Goal: Task Accomplishment & Management: Use online tool/utility

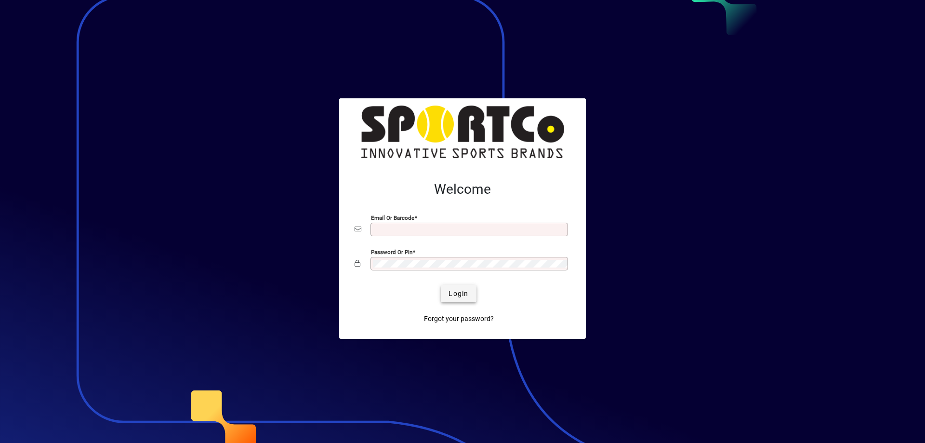
type input "**********"
click at [452, 288] on span "submit" at bounding box center [458, 293] width 35 height 23
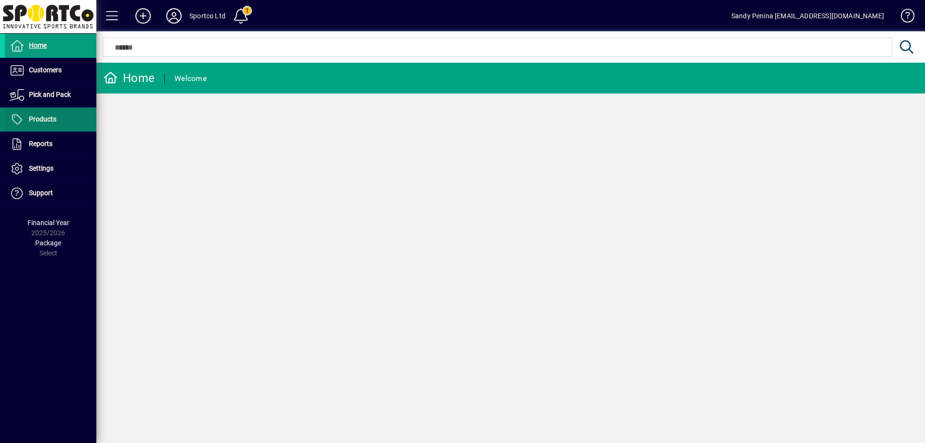
click at [62, 128] on span at bounding box center [51, 119] width 92 height 23
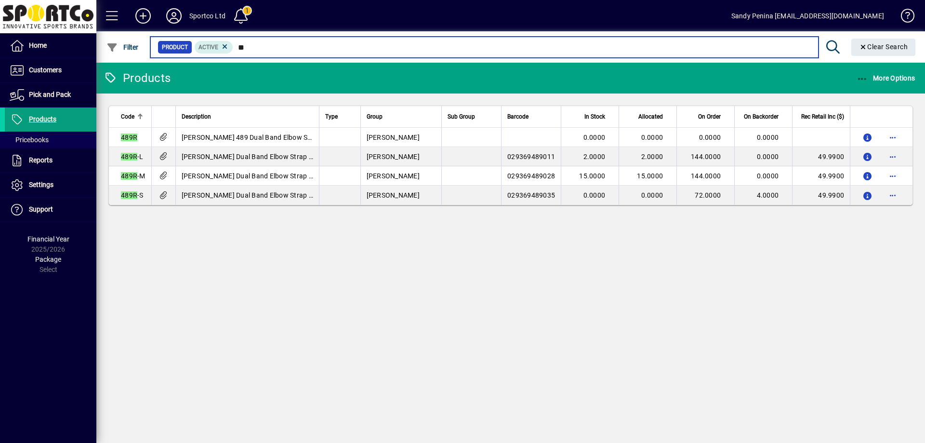
type input "*"
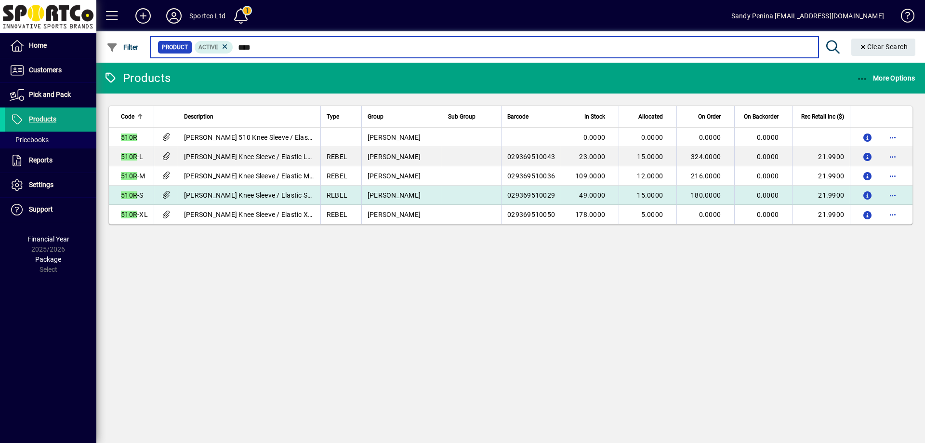
type input "****"
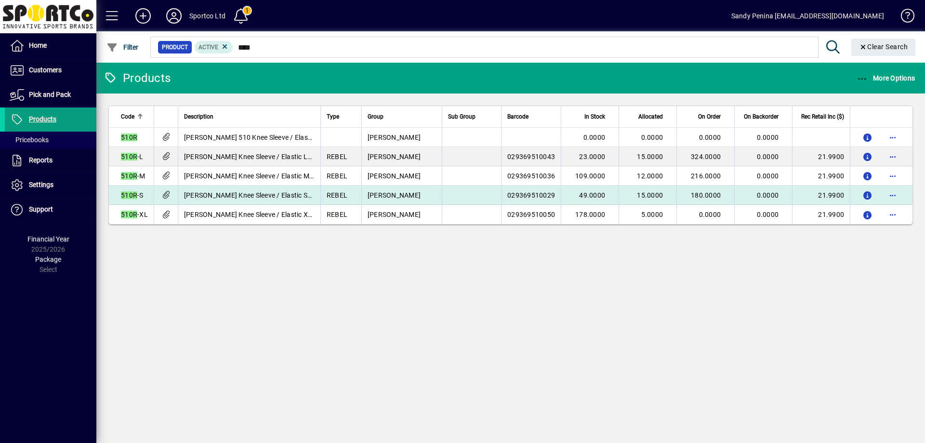
click at [593, 197] on span "49.0000" at bounding box center [592, 195] width 26 height 8
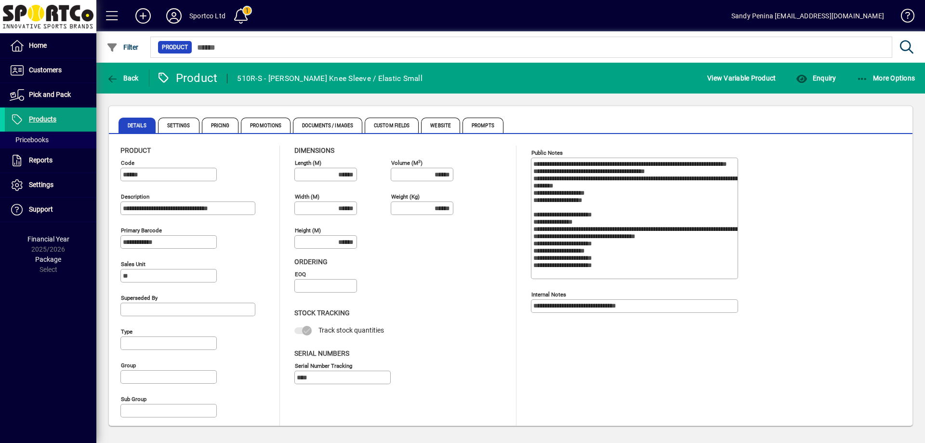
type input "**********"
click at [824, 86] on span "button" at bounding box center [815, 77] width 45 height 23
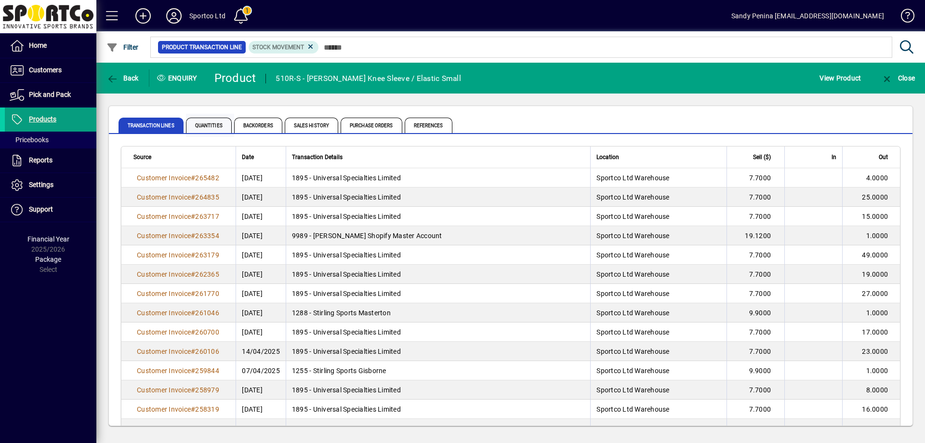
click at [212, 125] on span "Quantities" at bounding box center [209, 125] width 46 height 15
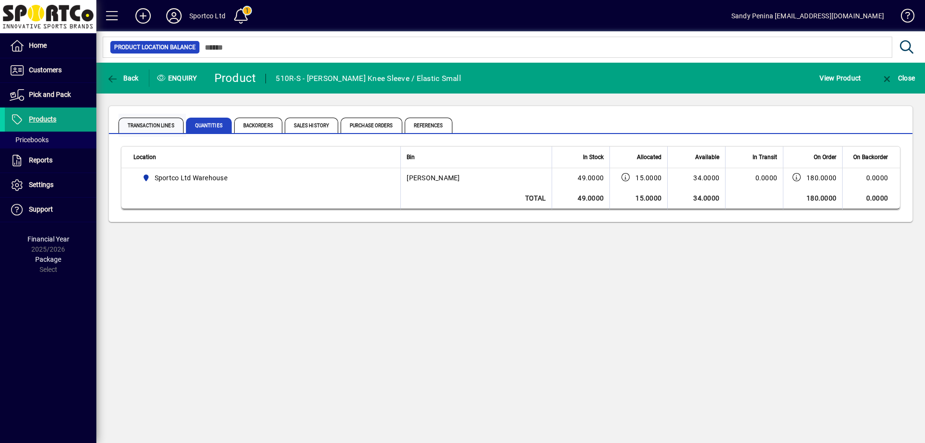
click at [136, 126] on span "Transaction Lines" at bounding box center [150, 125] width 65 height 15
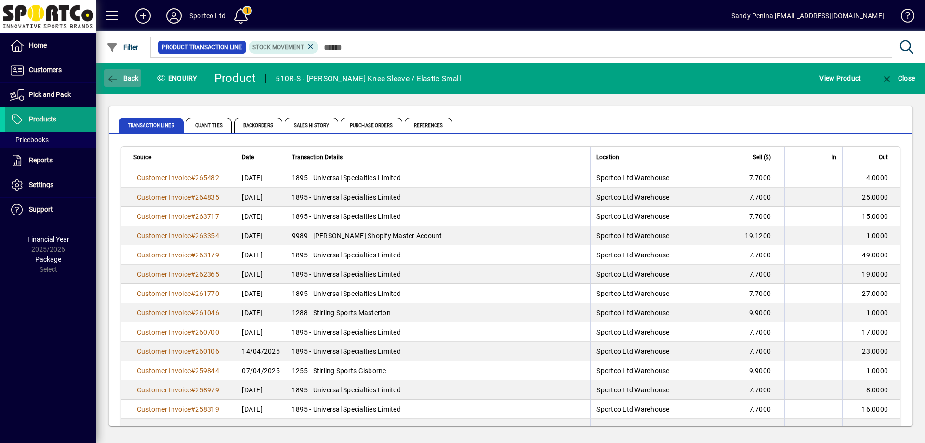
click at [124, 83] on span "button" at bounding box center [122, 77] width 37 height 23
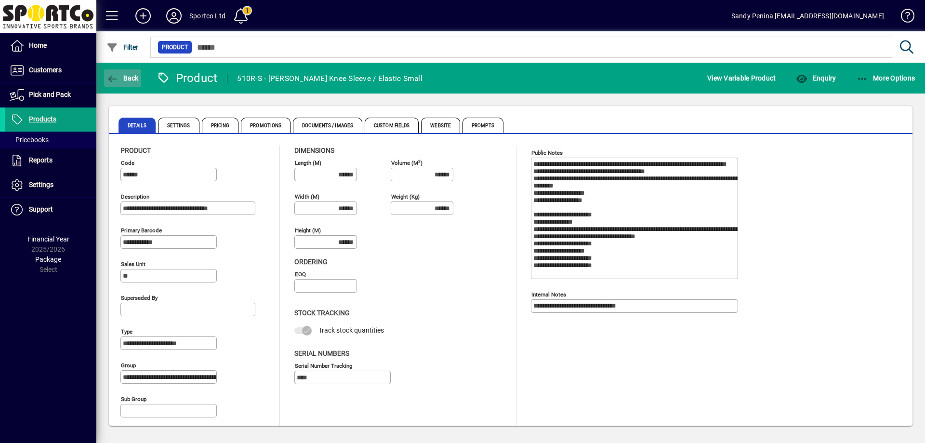
click at [127, 85] on span "button" at bounding box center [122, 77] width 37 height 23
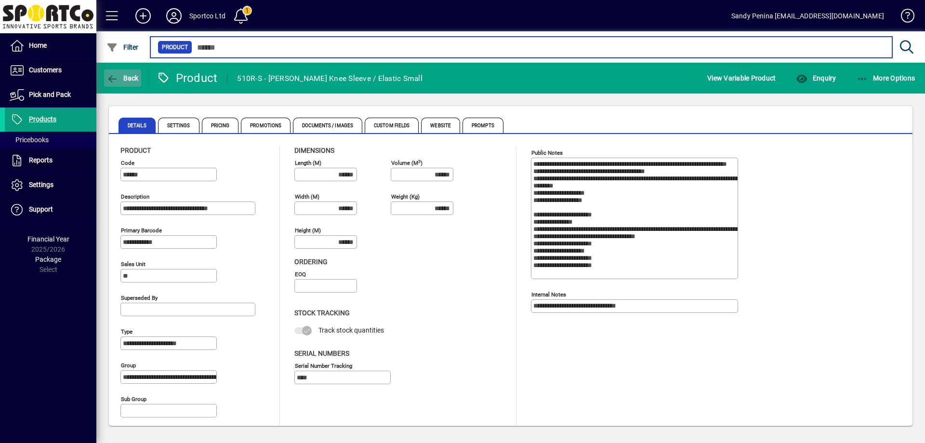
type input "****"
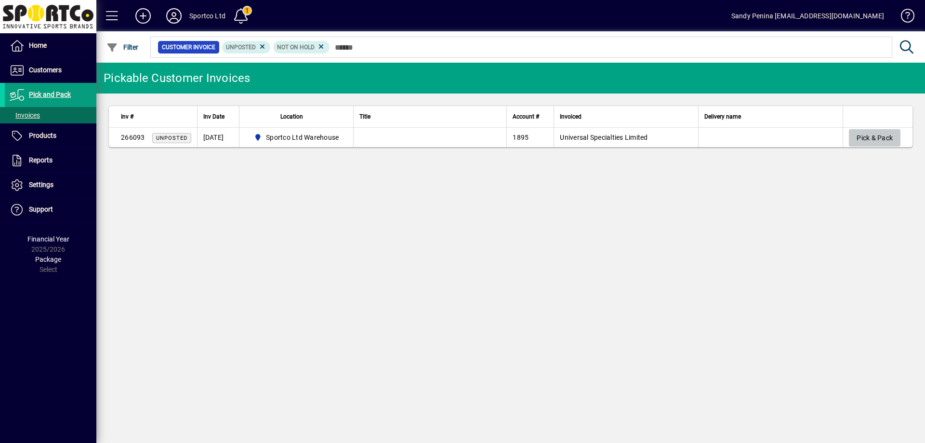
click at [868, 141] on span "Pick & Pack" at bounding box center [874, 138] width 36 height 16
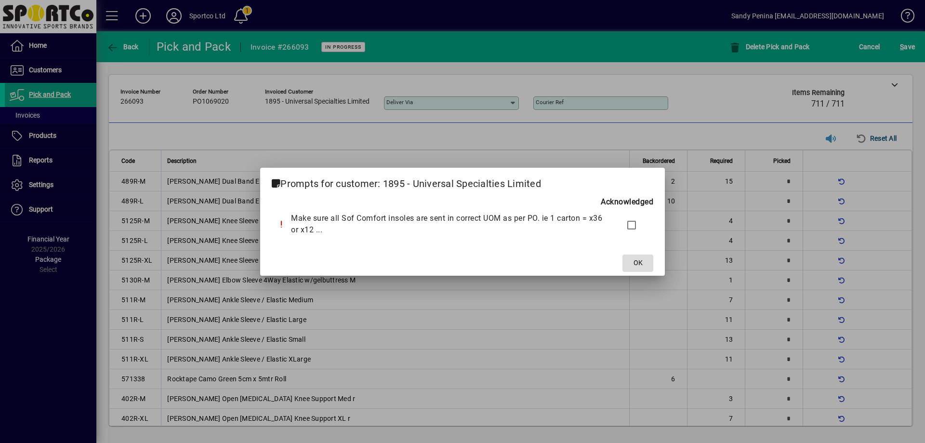
drag, startPoint x: 637, startPoint y: 265, endPoint x: 630, endPoint y: 260, distance: 8.3
click at [633, 261] on span "OK" at bounding box center [637, 263] width 9 height 10
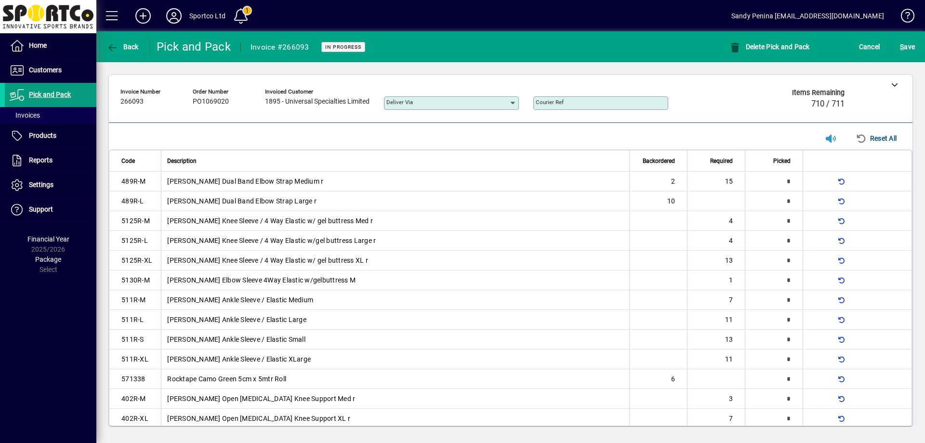
scroll to position [1392, 0]
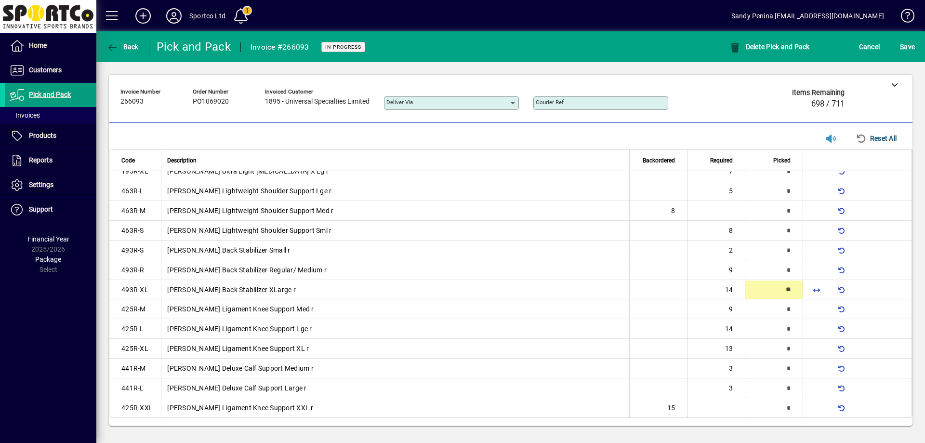
type input "**"
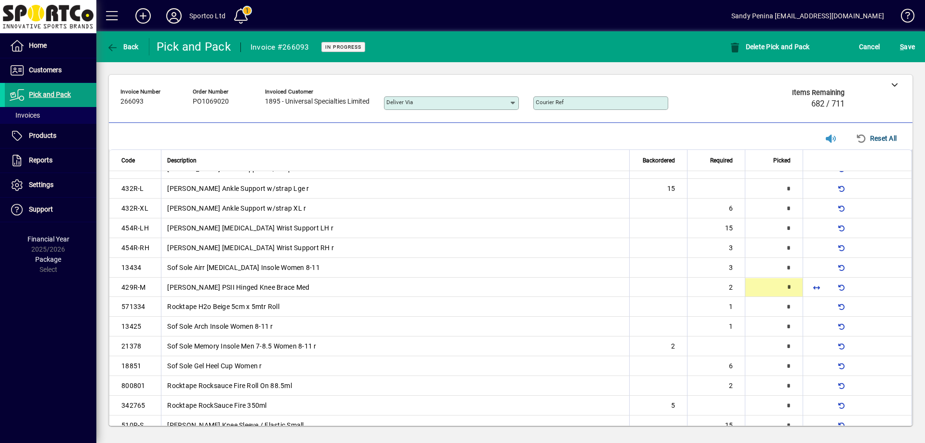
type input "*"
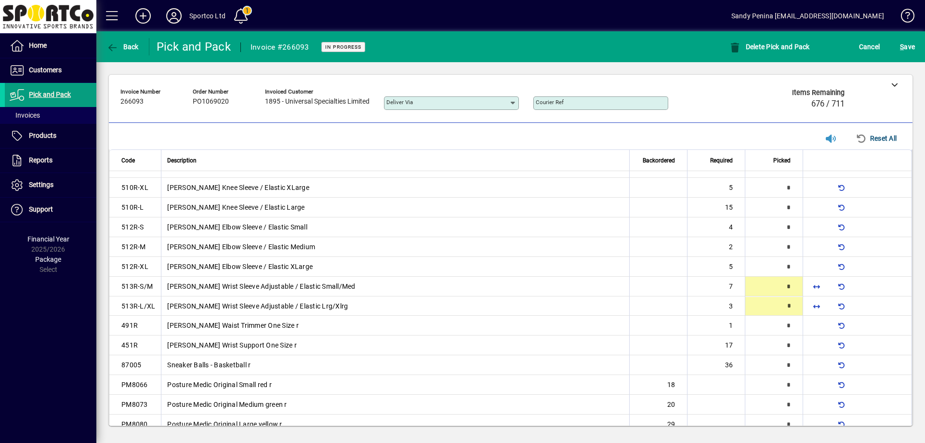
scroll to position [645, 0]
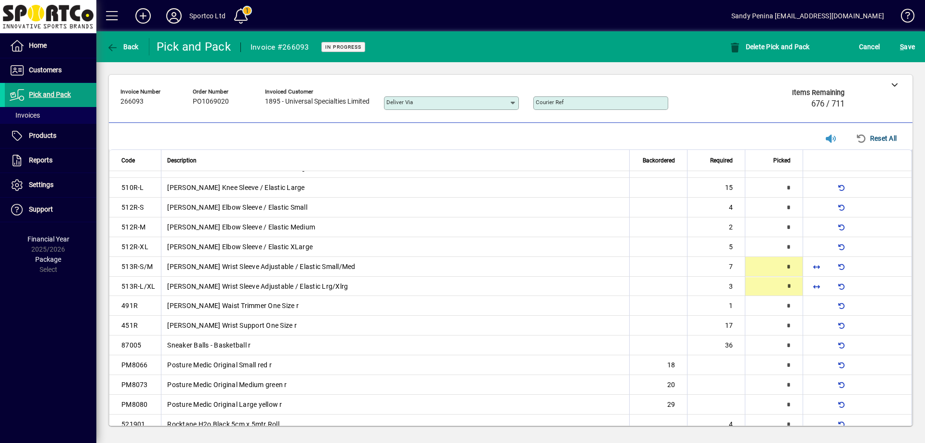
type input "*"
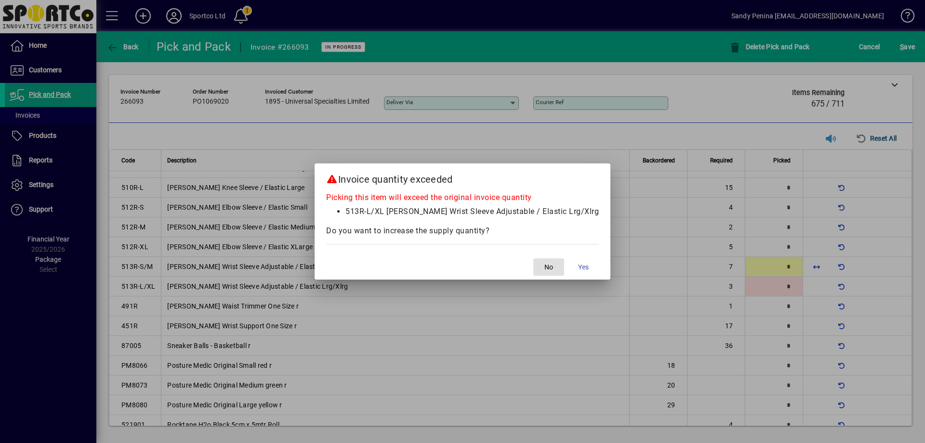
click at [533, 258] on button "No" at bounding box center [548, 266] width 31 height 17
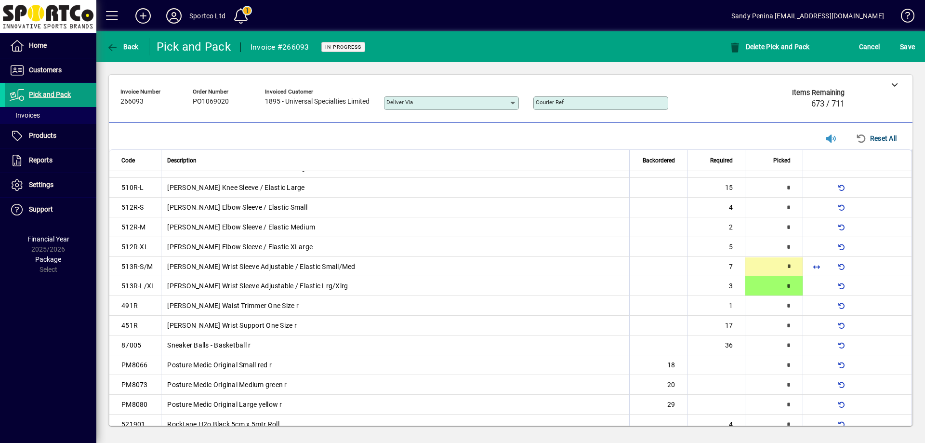
scroll to position [626, 0]
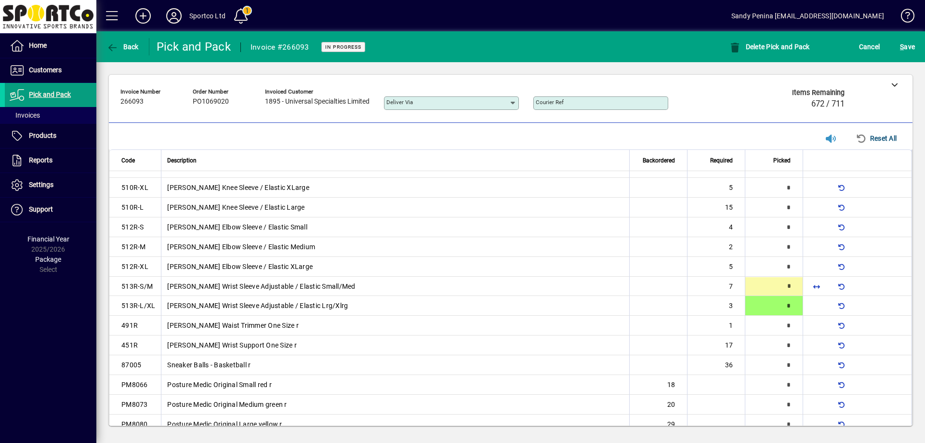
type input "*"
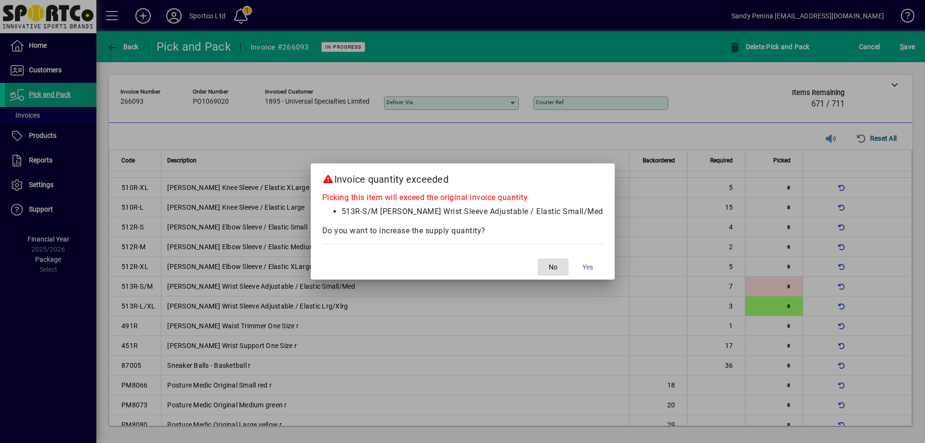
click at [537, 258] on button "No" at bounding box center [552, 266] width 31 height 17
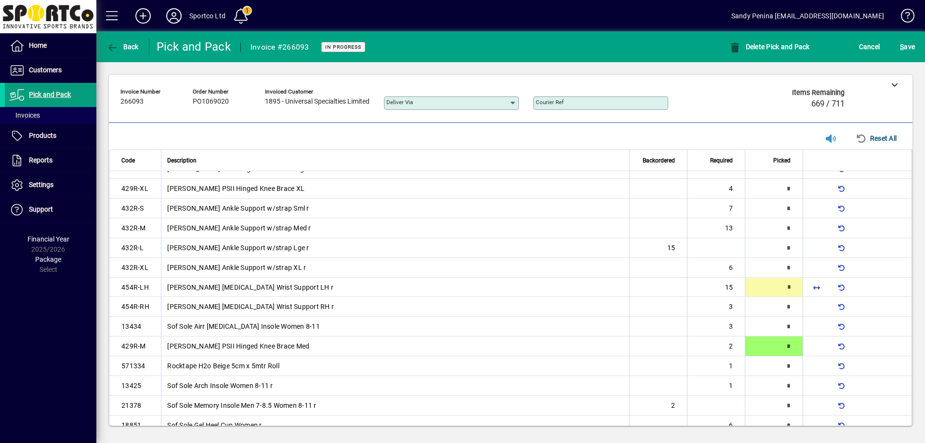
scroll to position [290, 0]
type input "**"
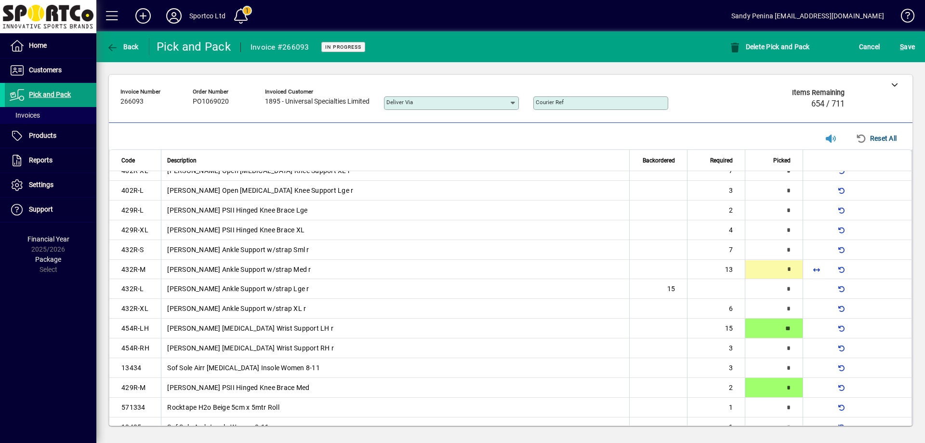
scroll to position [231, 0]
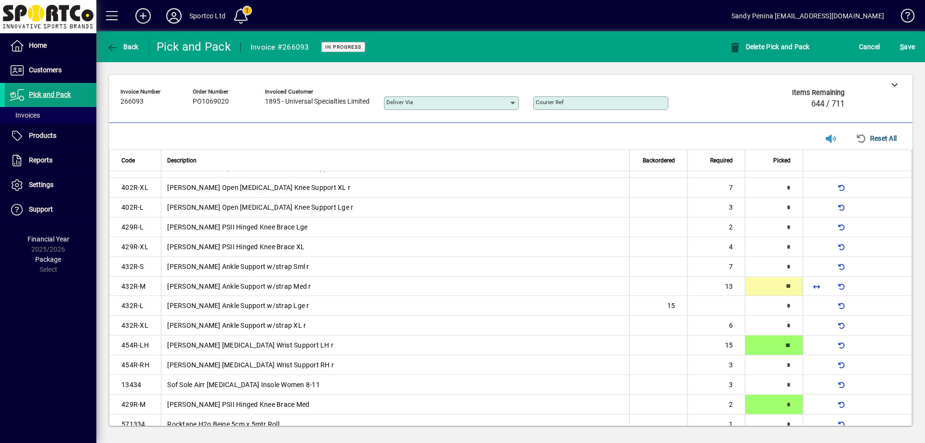
type input "**"
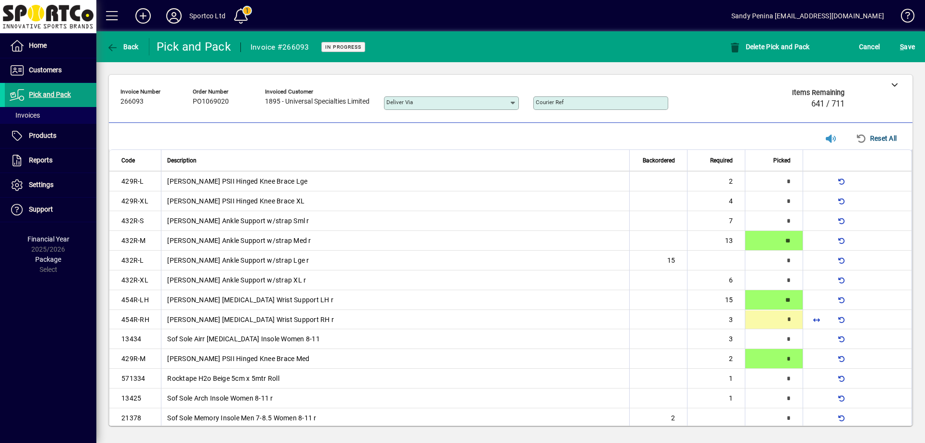
scroll to position [310, 0]
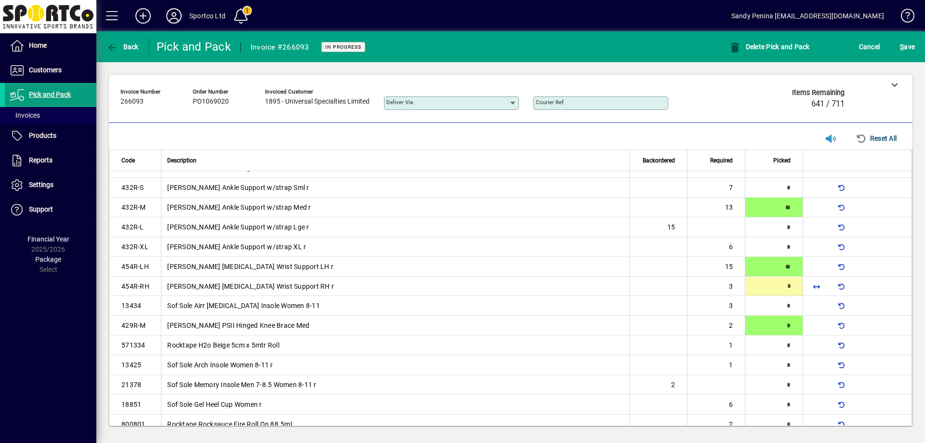
type input "*"
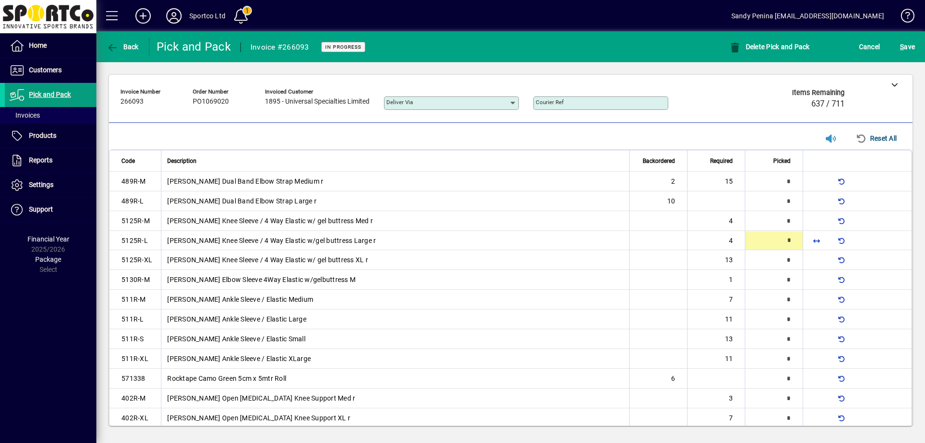
type input "*"
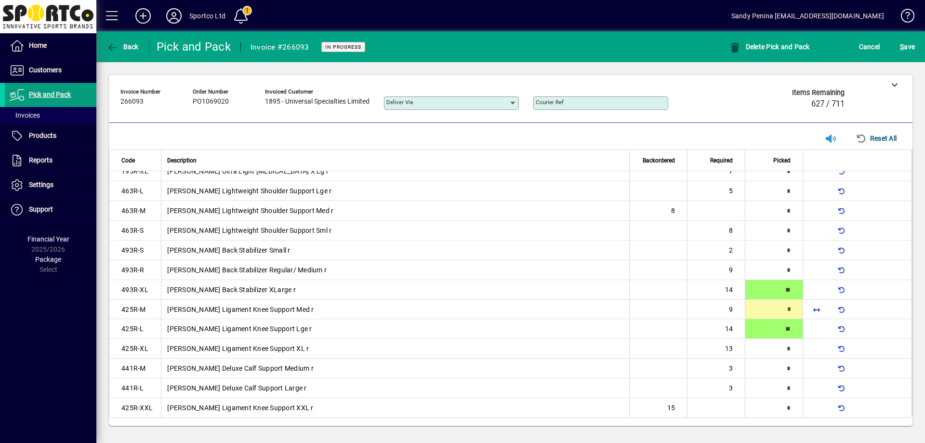
type input "*"
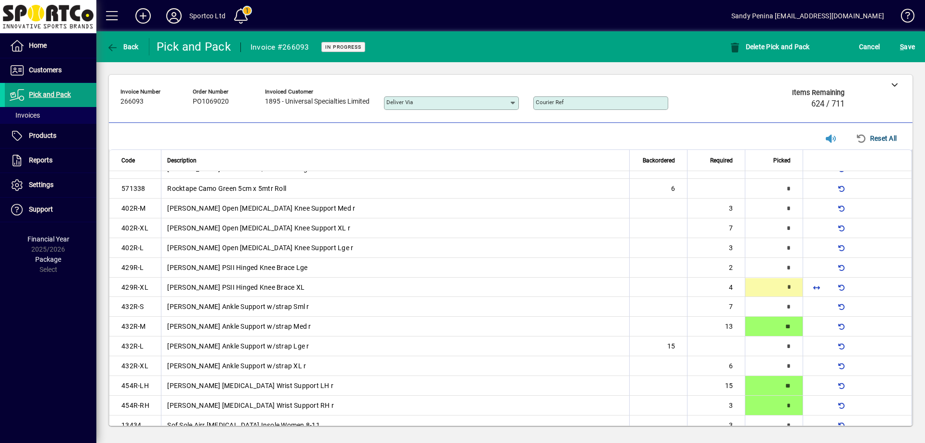
scroll to position [191, 0]
type input "*"
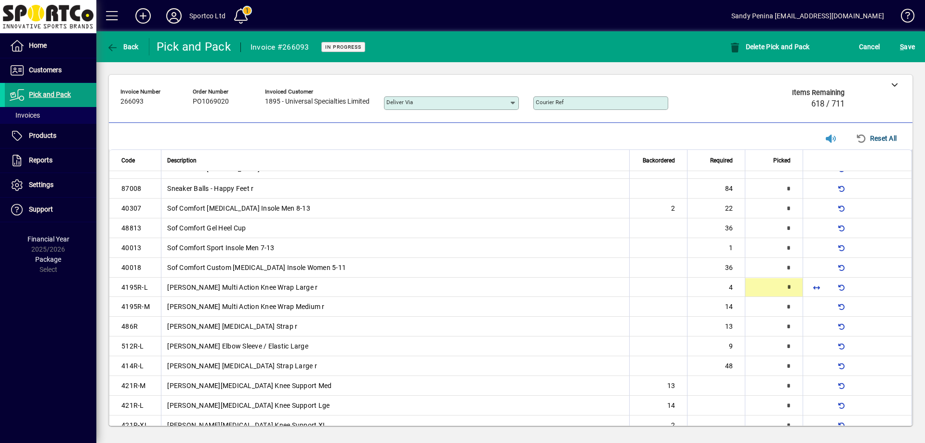
scroll to position [1021, 0]
type input "*"
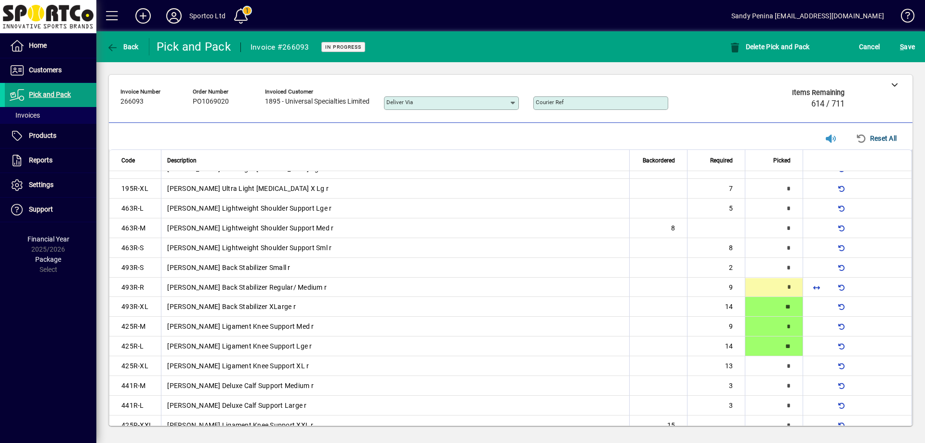
scroll to position [1376, 0]
type input "*"
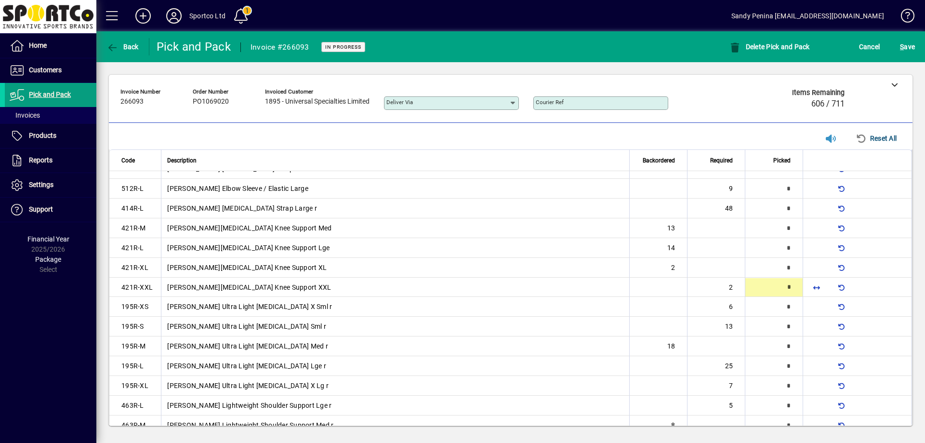
type input "*"
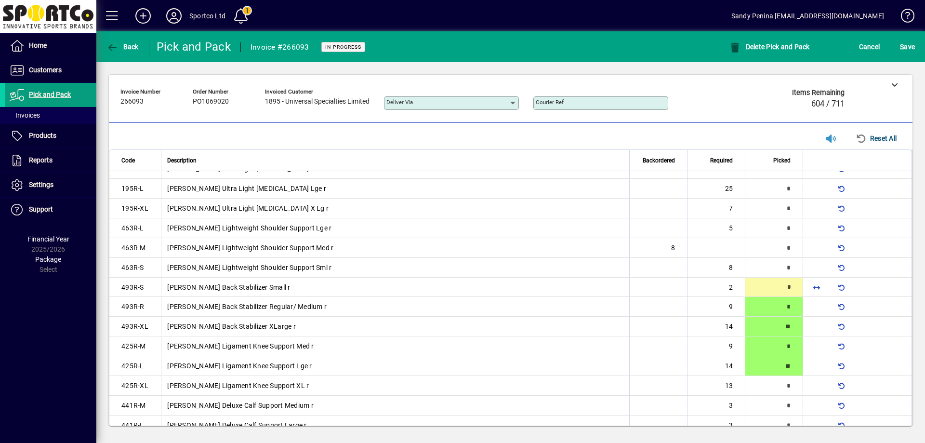
type input "*"
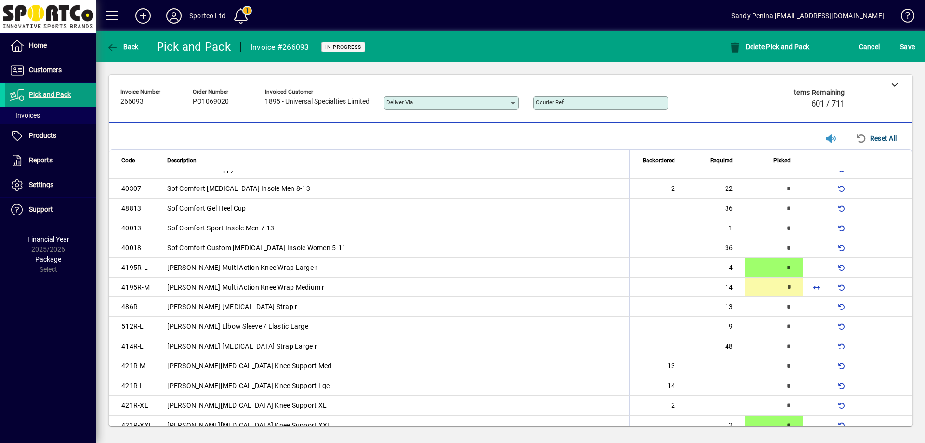
scroll to position [1040, 0]
click at [811, 287] on span "button" at bounding box center [816, 286] width 23 height 23
type input "**"
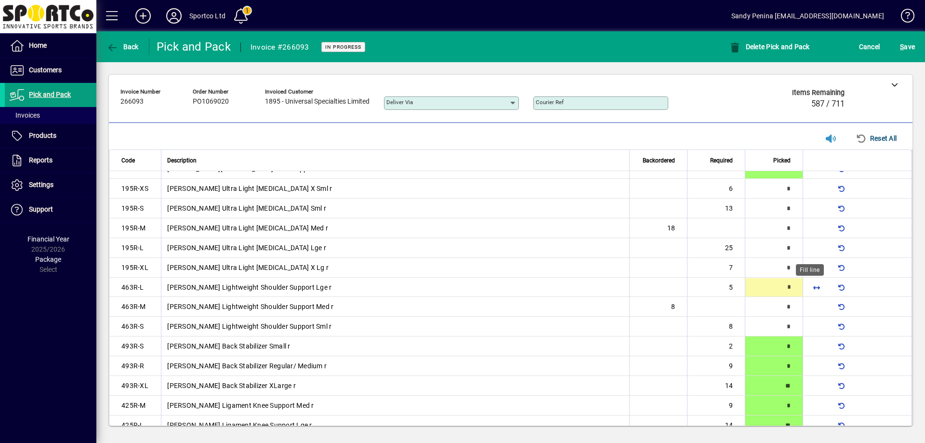
scroll to position [1297, 0]
type input "*"
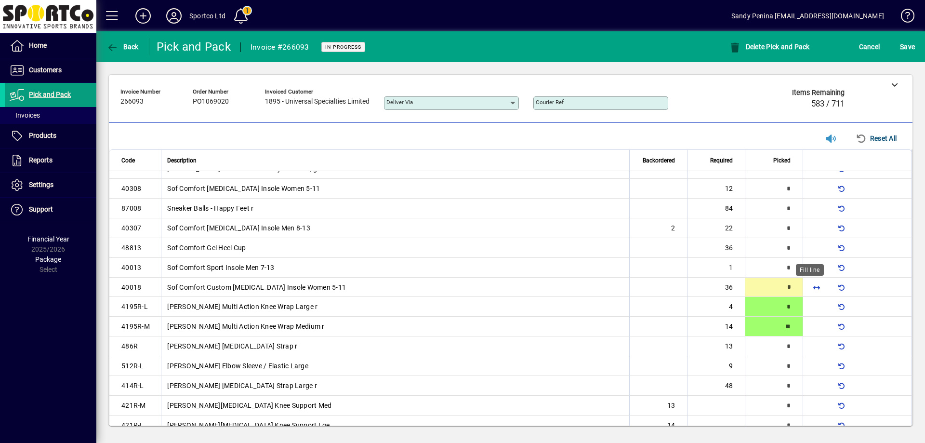
click at [809, 283] on span "button" at bounding box center [816, 286] width 23 height 23
type input "**"
click at [809, 223] on span "button" at bounding box center [816, 227] width 23 height 23
type input "**"
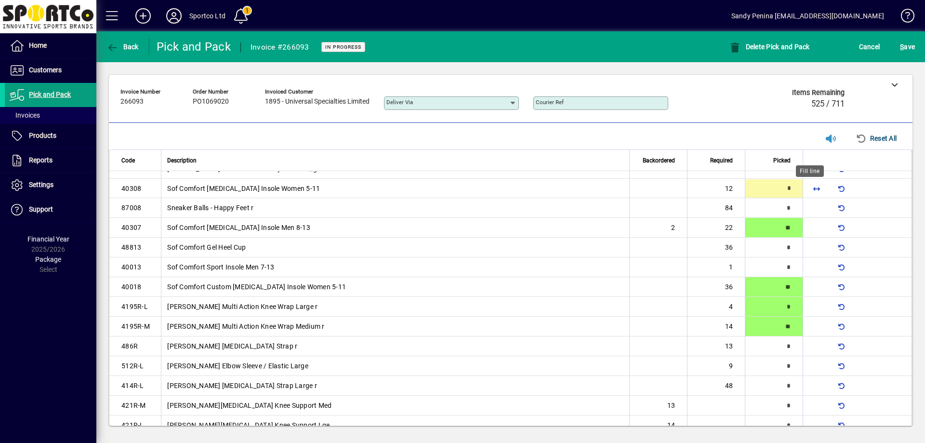
click at [808, 190] on span "button" at bounding box center [816, 188] width 23 height 23
type input "**"
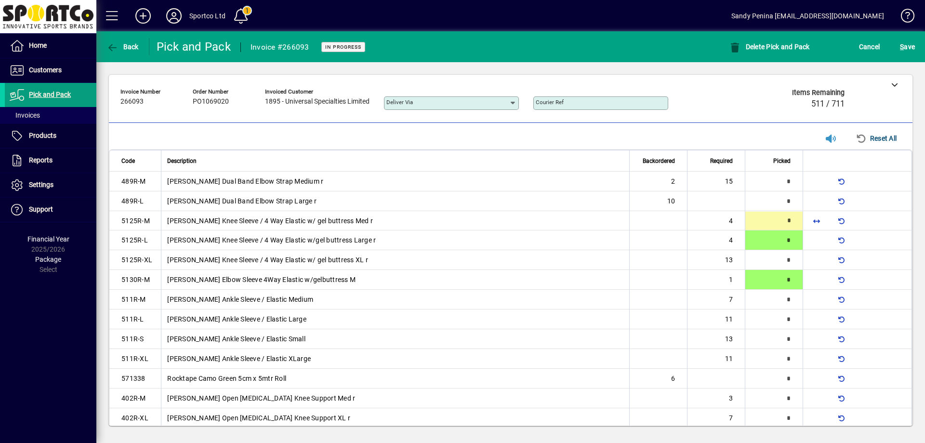
type input "*"
type input "**"
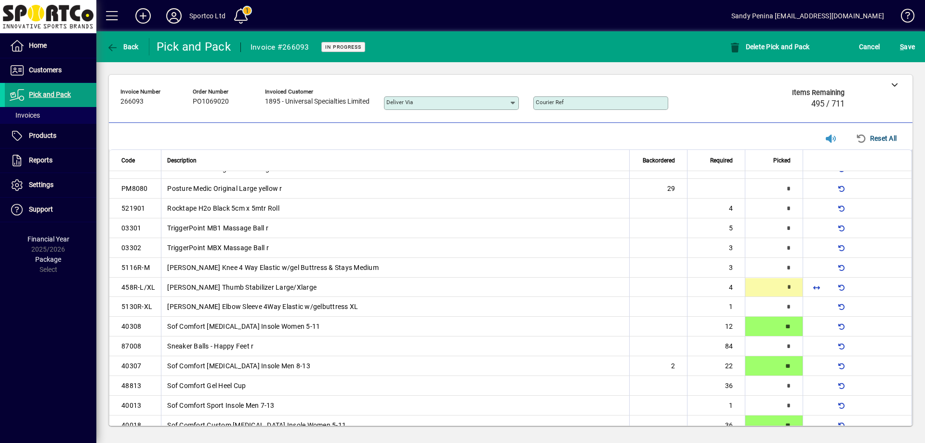
scroll to position [863, 0]
type input "*"
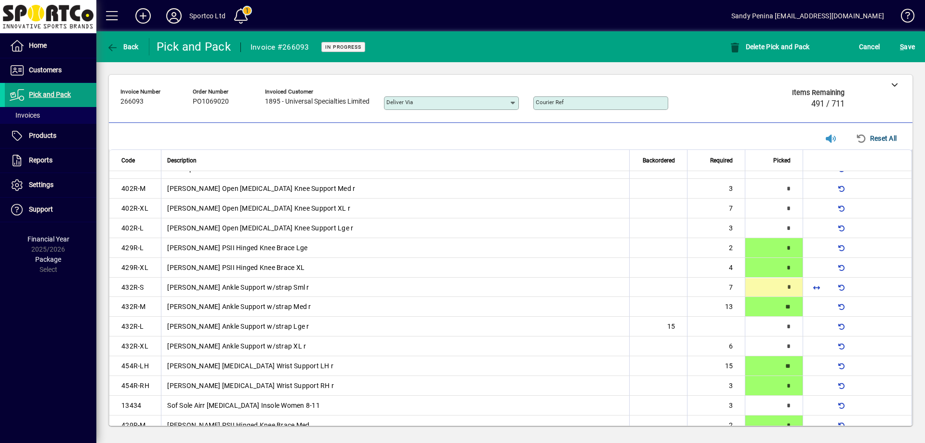
scroll to position [211, 0]
type input "*"
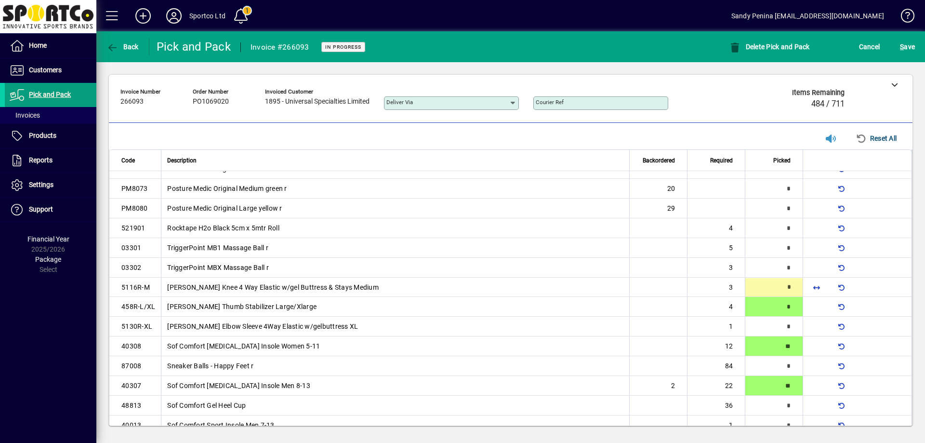
scroll to position [843, 0]
type input "*"
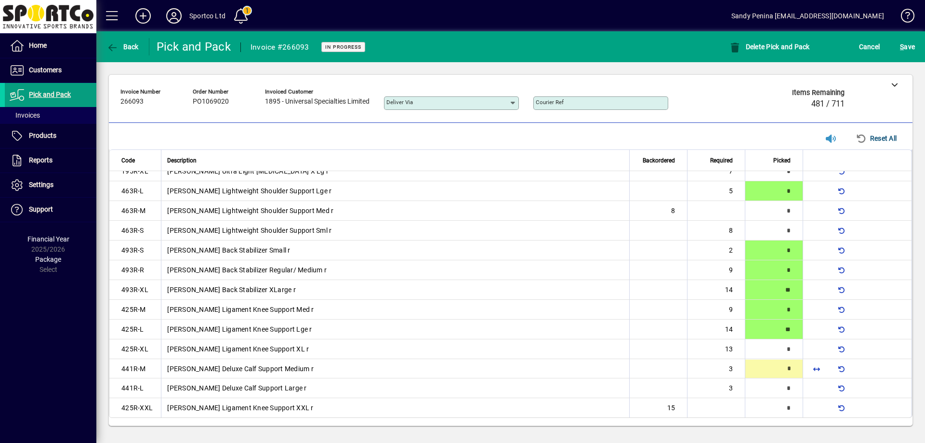
type input "*"
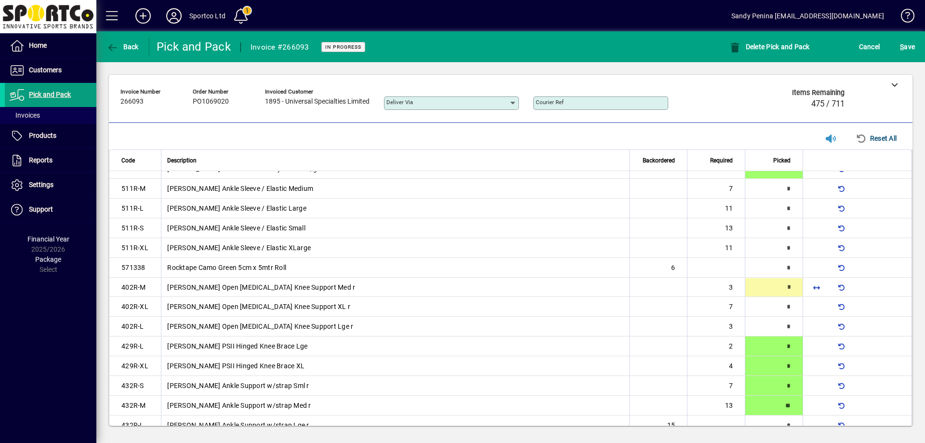
scroll to position [112, 0]
type input "*"
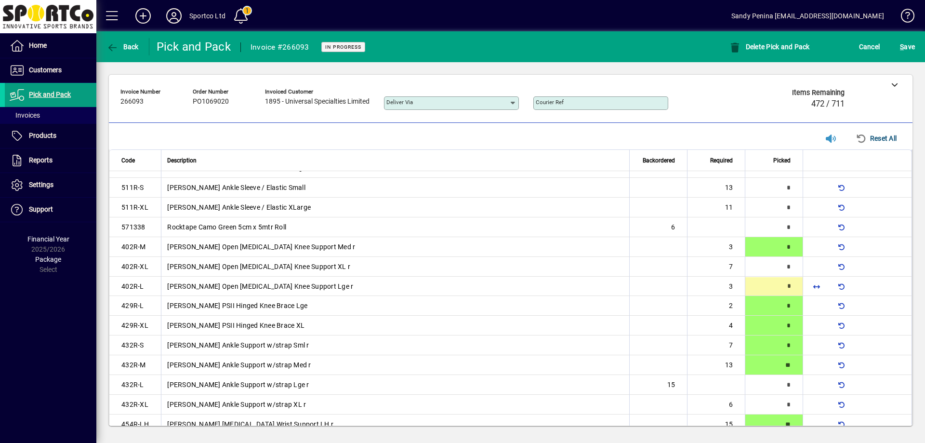
type input "*"
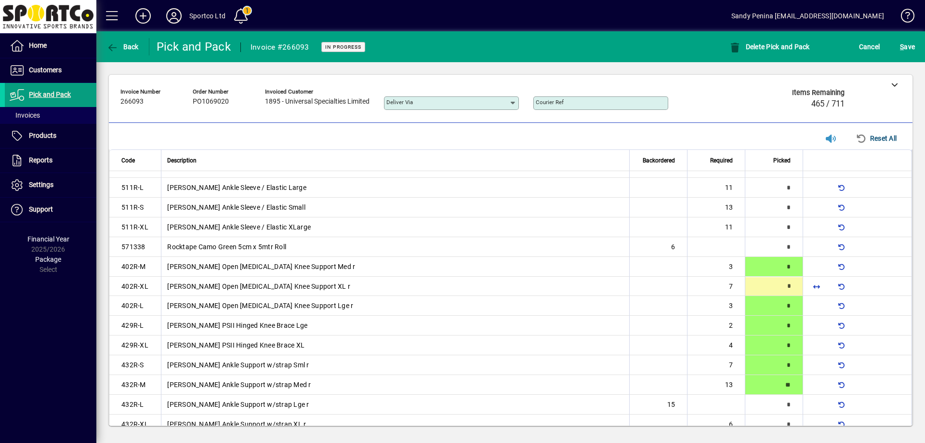
type input "*"
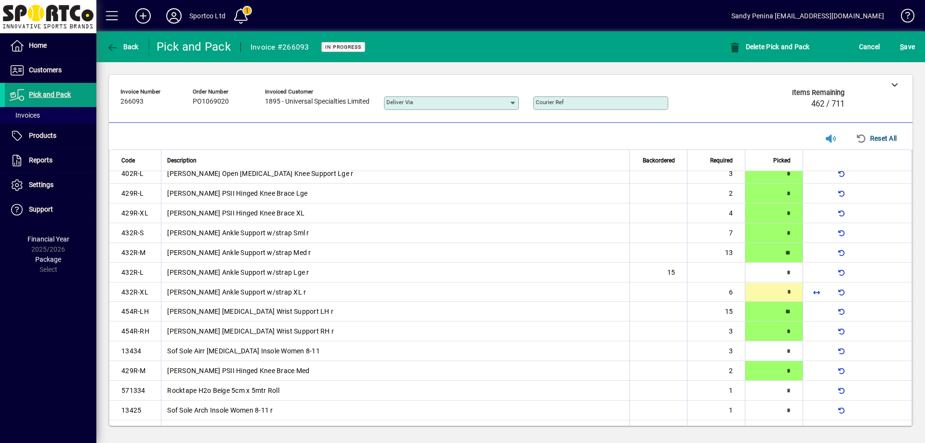
scroll to position [270, 0]
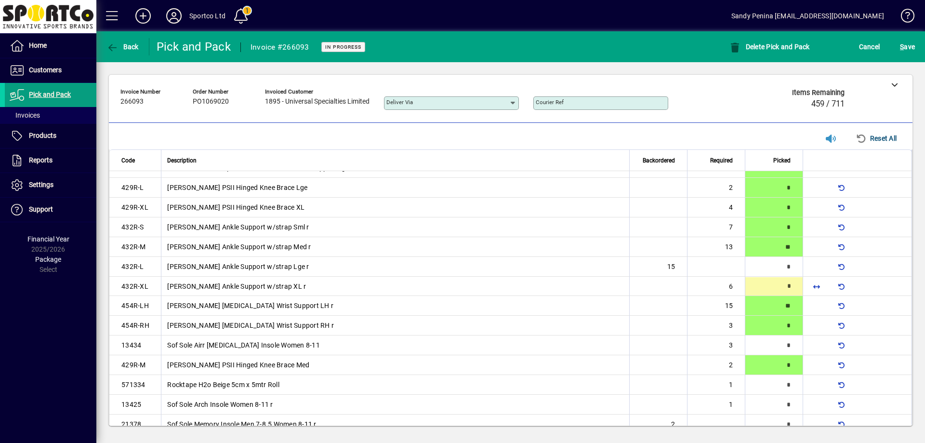
type input "*"
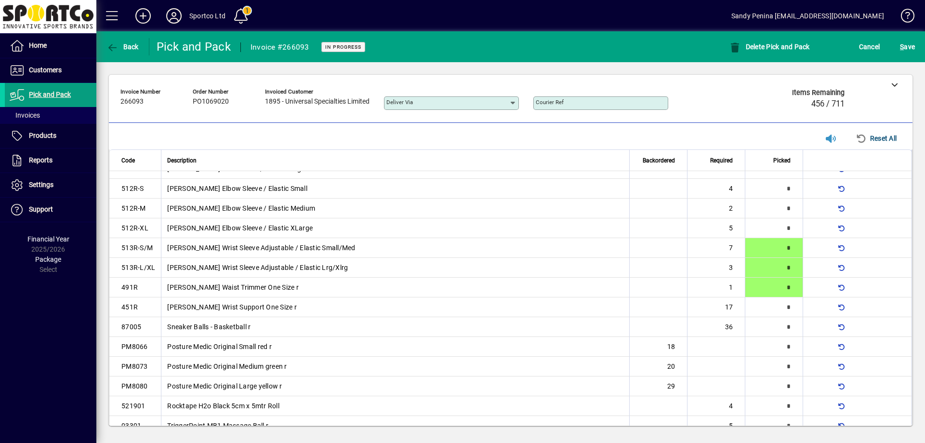
scroll to position [1256, 0]
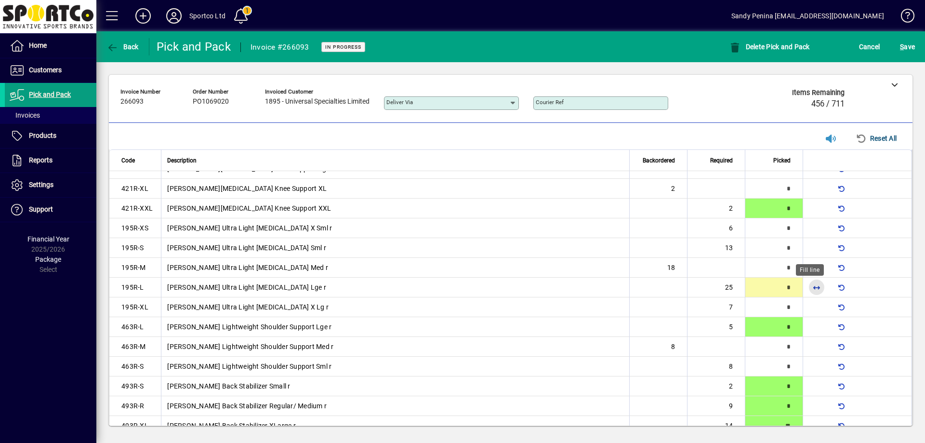
drag, startPoint x: 814, startPoint y: 281, endPoint x: 825, endPoint y: 255, distance: 28.9
click at [817, 281] on span "button" at bounding box center [816, 286] width 23 height 23
type input "**"
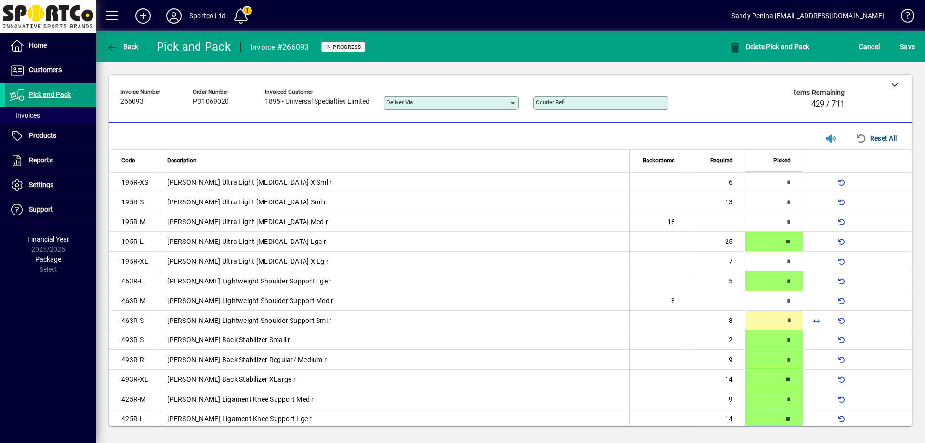
scroll to position [1336, 0]
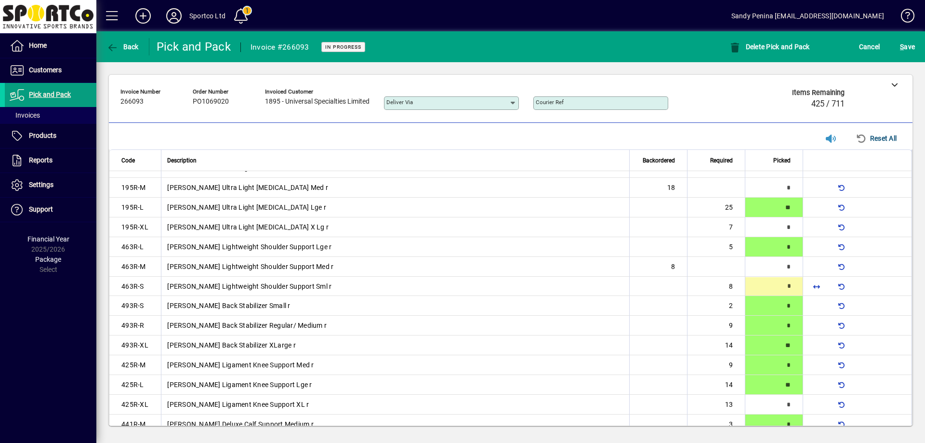
type input "*"
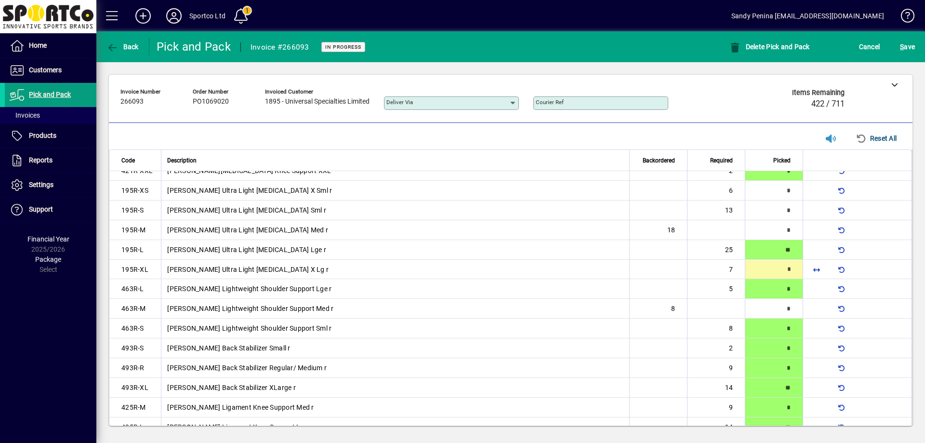
scroll to position [1277, 0]
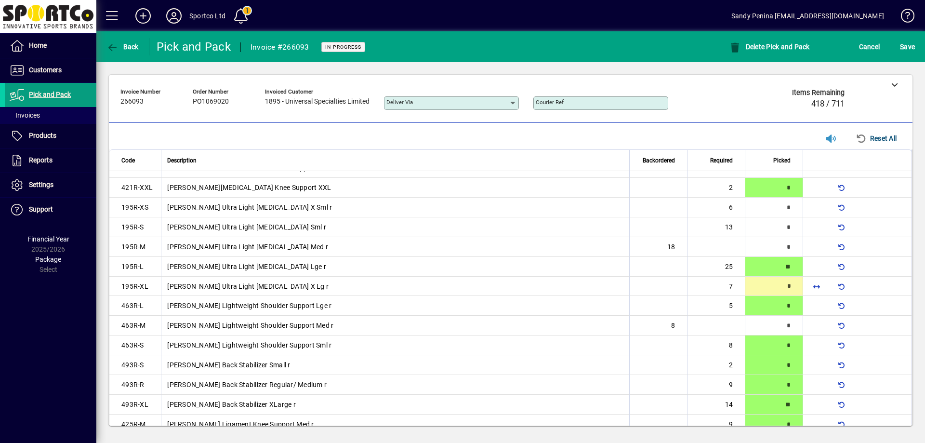
type input "*"
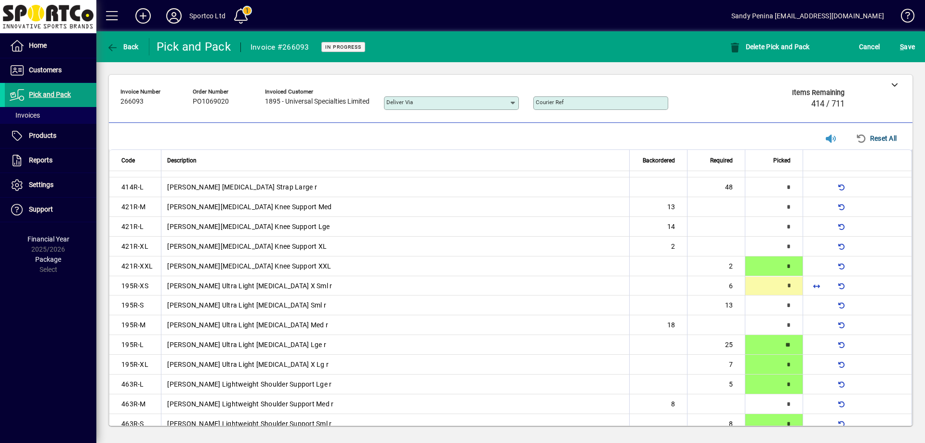
scroll to position [1198, 0]
type input "*"
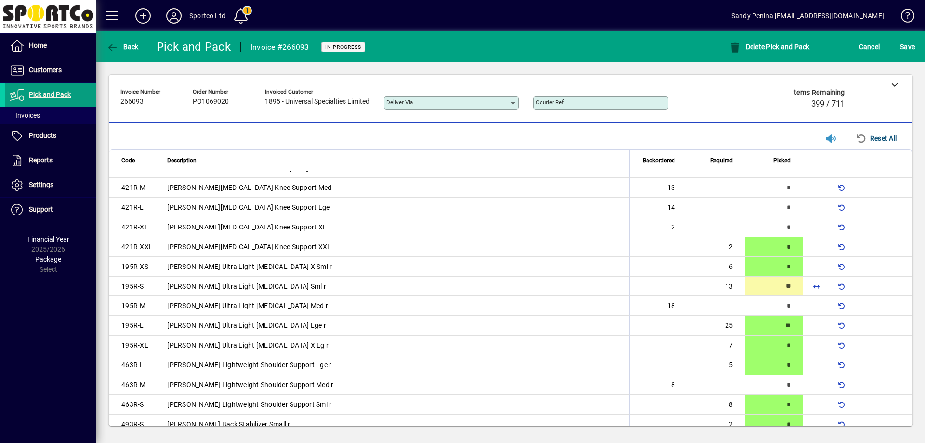
type input "**"
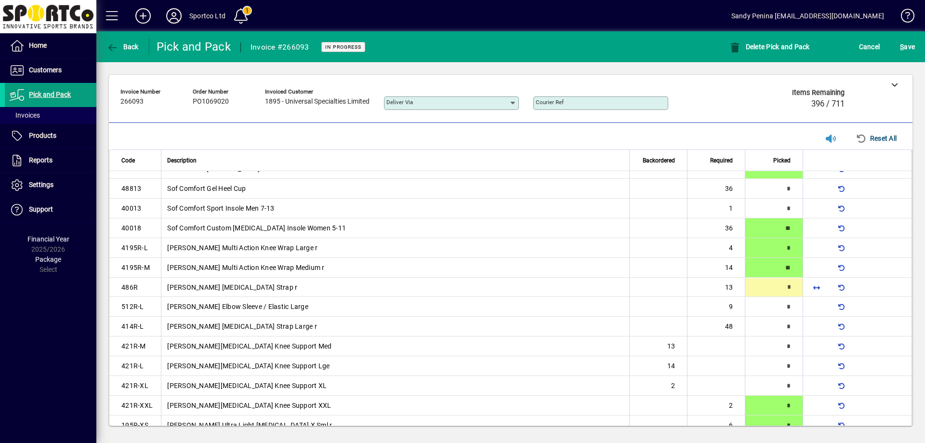
scroll to position [1060, 0]
type input "**"
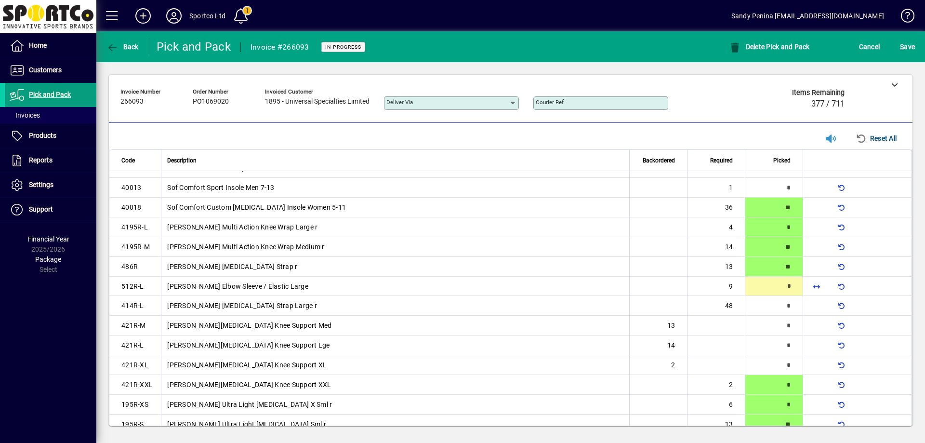
type input "*"
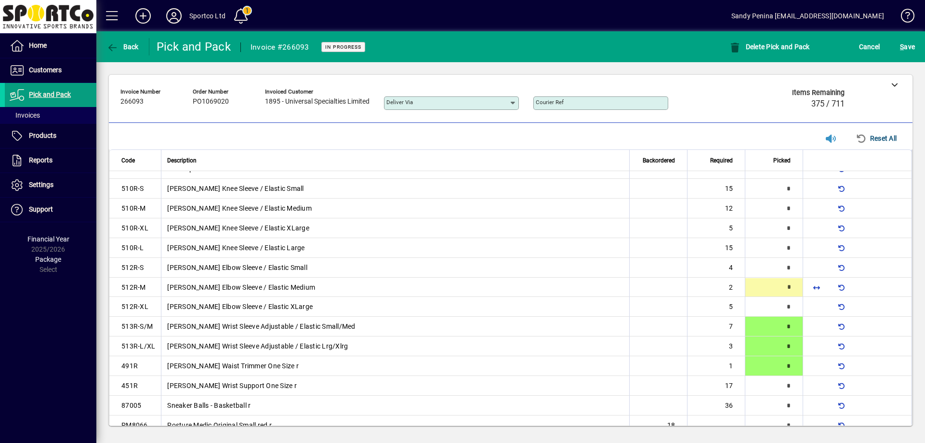
type input "*"
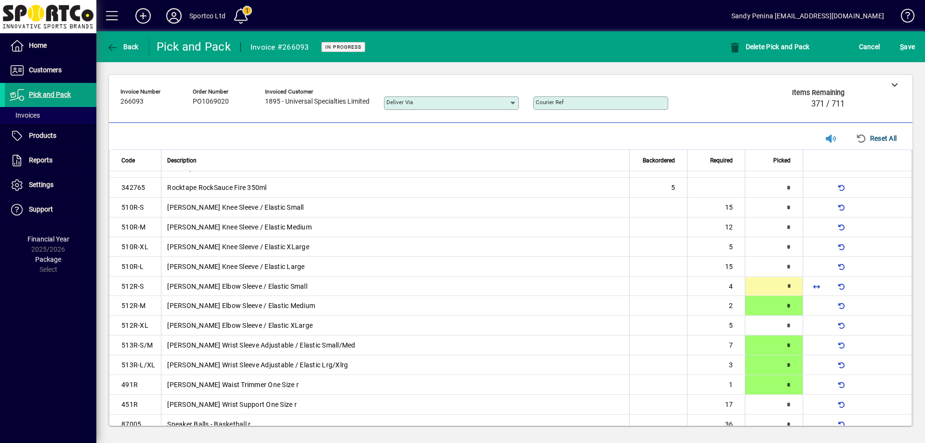
type input "*"
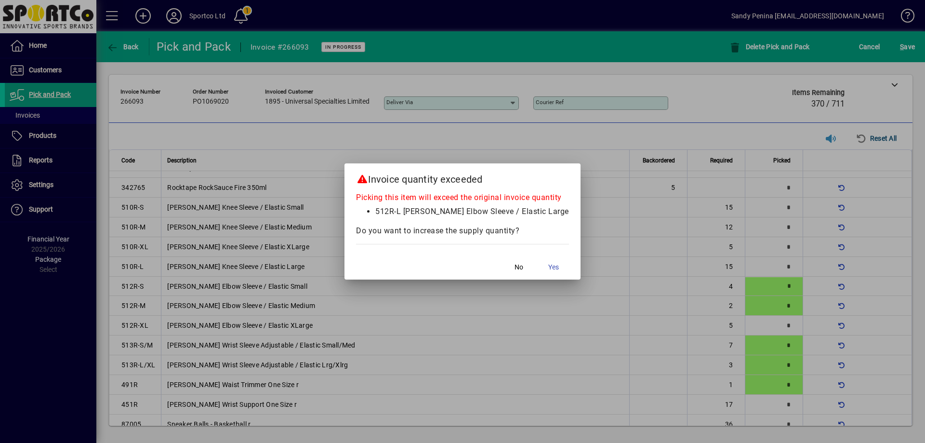
scroll to position [1079, 0]
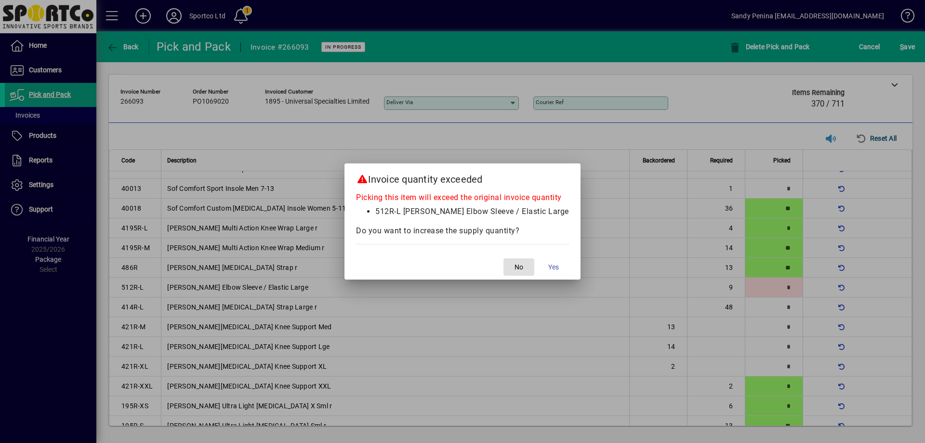
click at [503, 258] on button "No" at bounding box center [518, 266] width 31 height 17
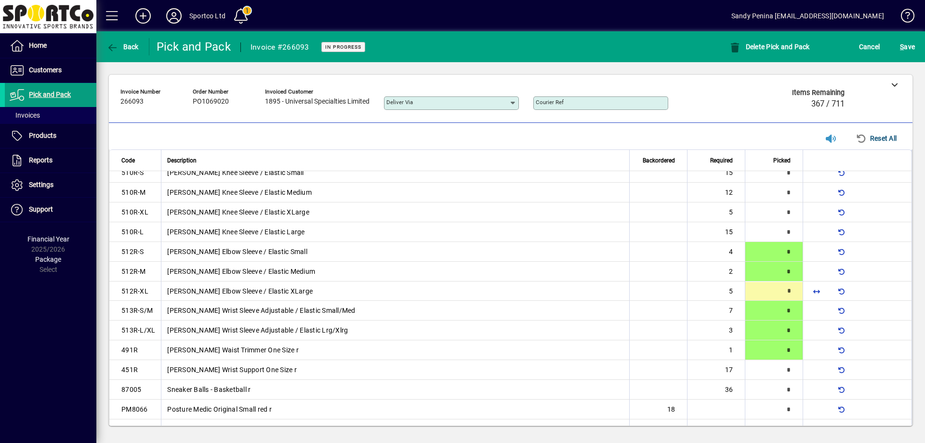
scroll to position [606, 0]
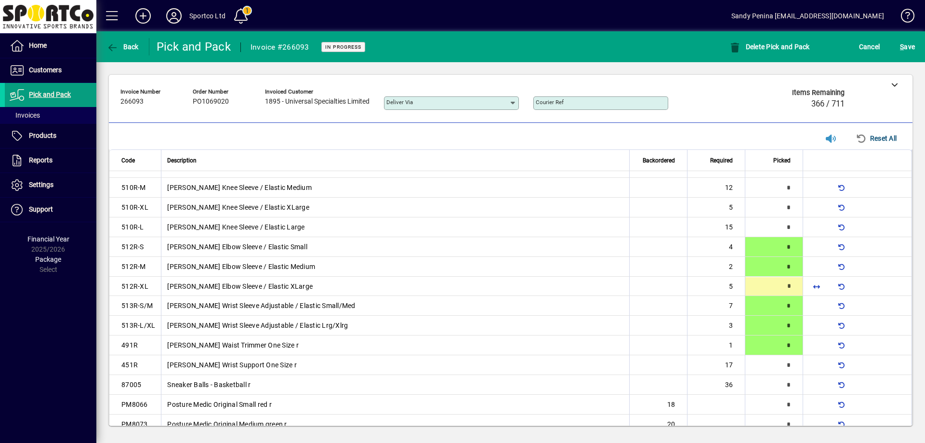
type input "*"
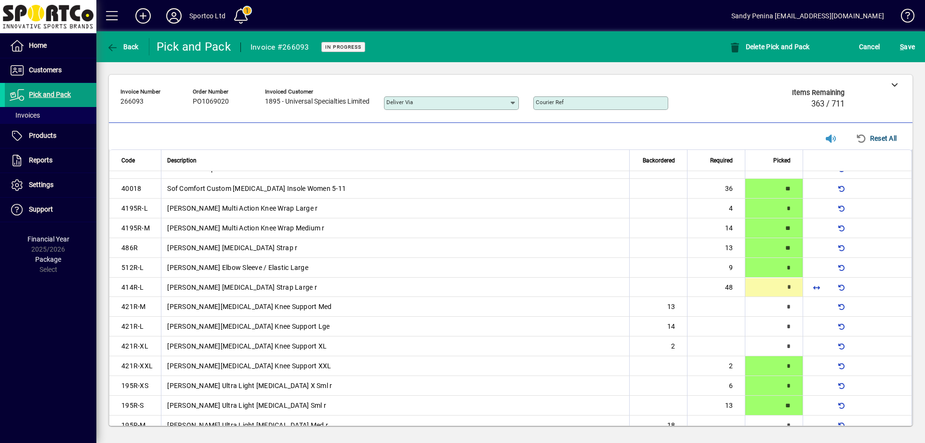
scroll to position [1099, 0]
click at [811, 288] on span "button" at bounding box center [816, 286] width 23 height 23
type input "**"
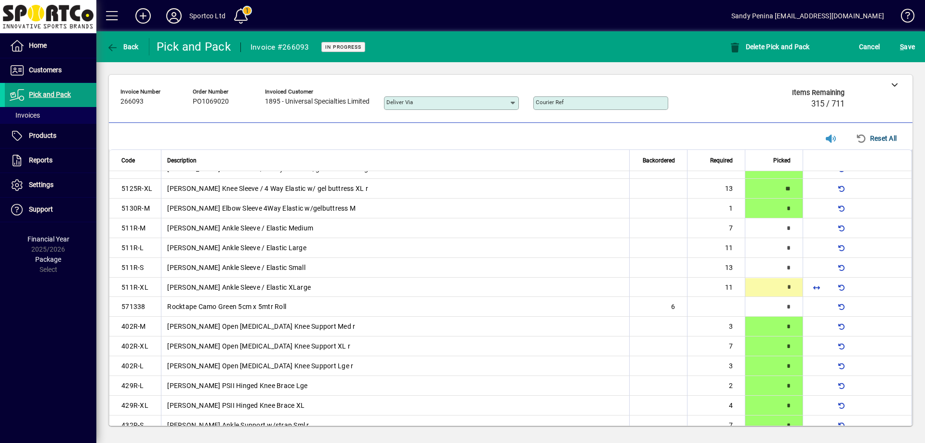
scroll to position [73, 0]
type input "**"
type input "*"
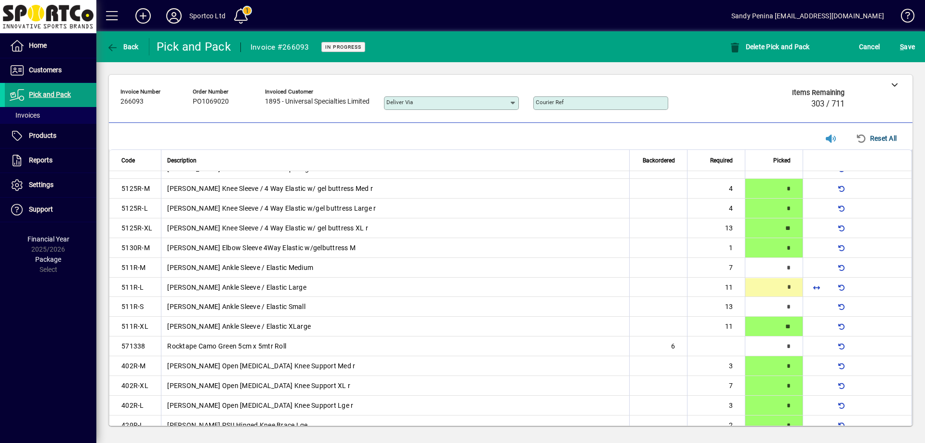
scroll to position [33, 0]
type input "**"
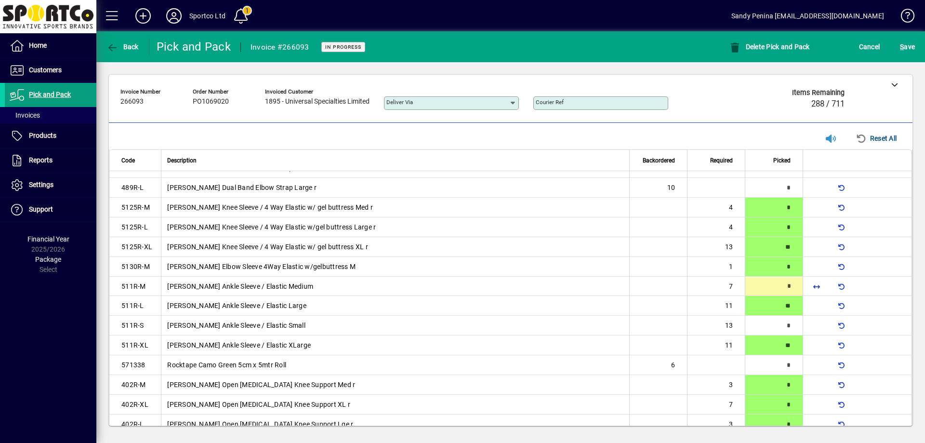
type input "*"
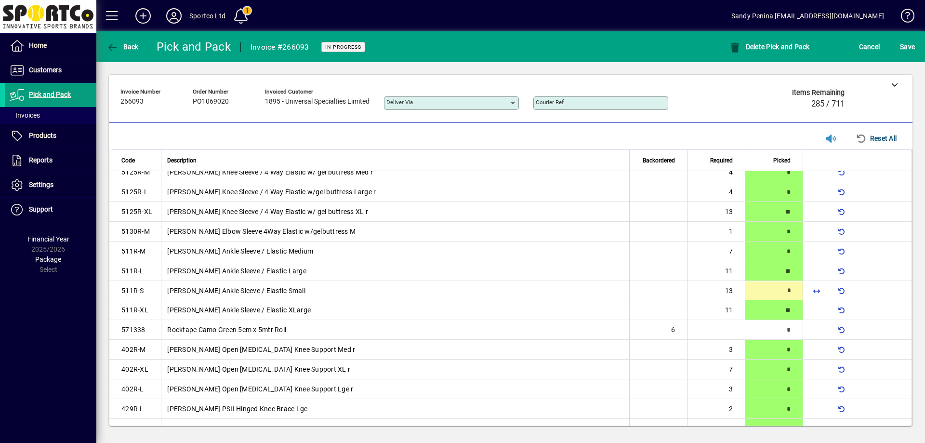
scroll to position [53, 0]
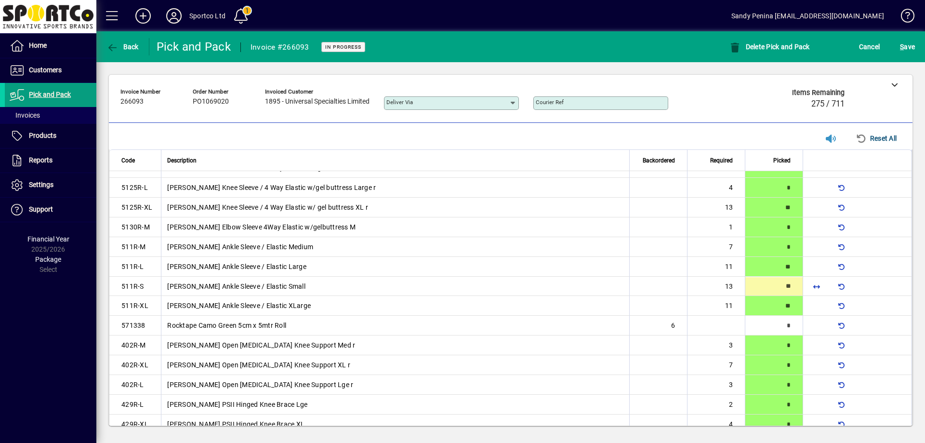
type input "**"
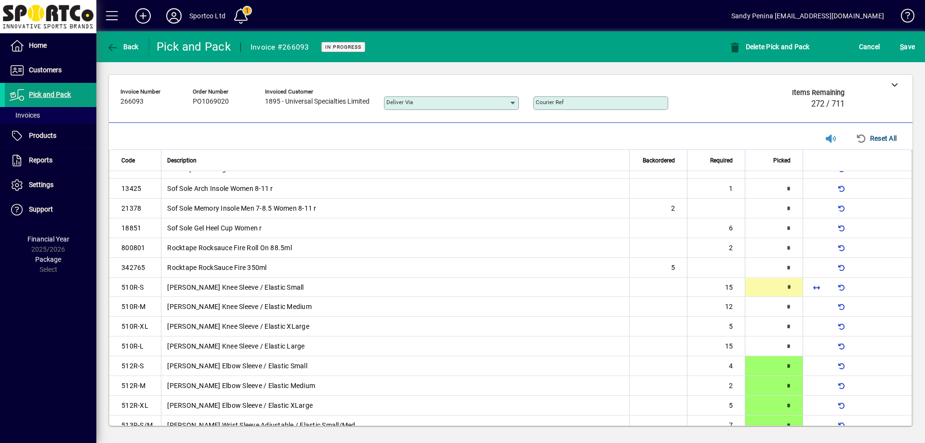
scroll to position [487, 0]
type input "**"
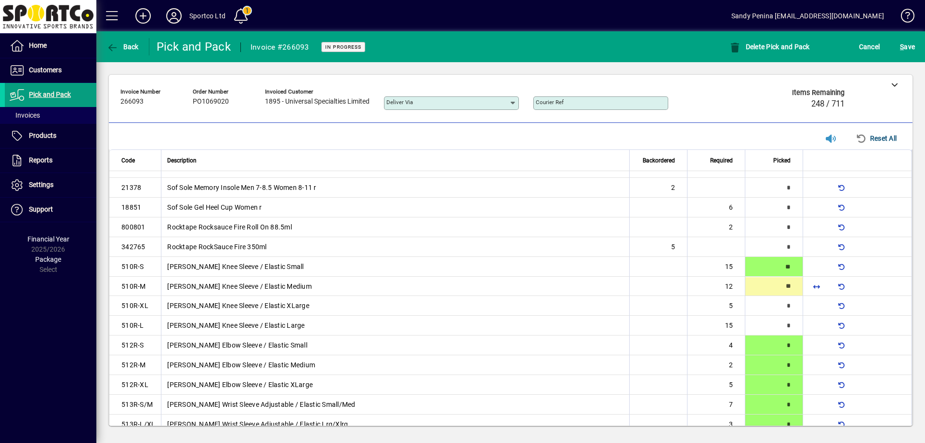
type input "**"
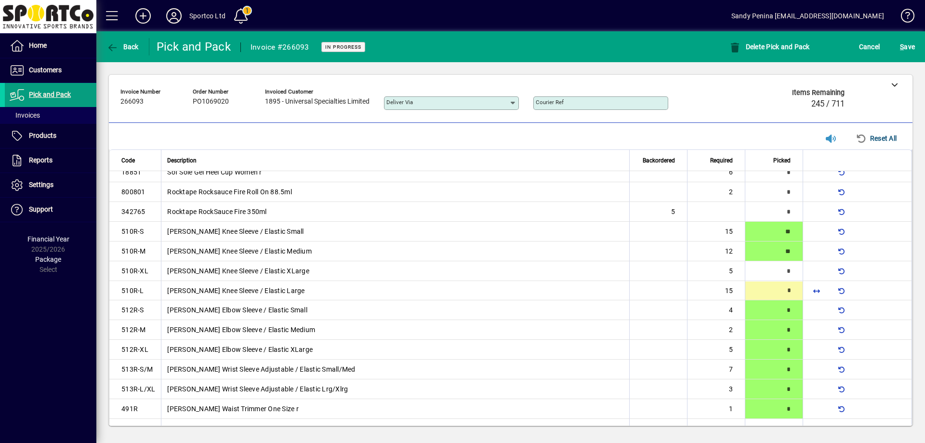
scroll to position [547, 0]
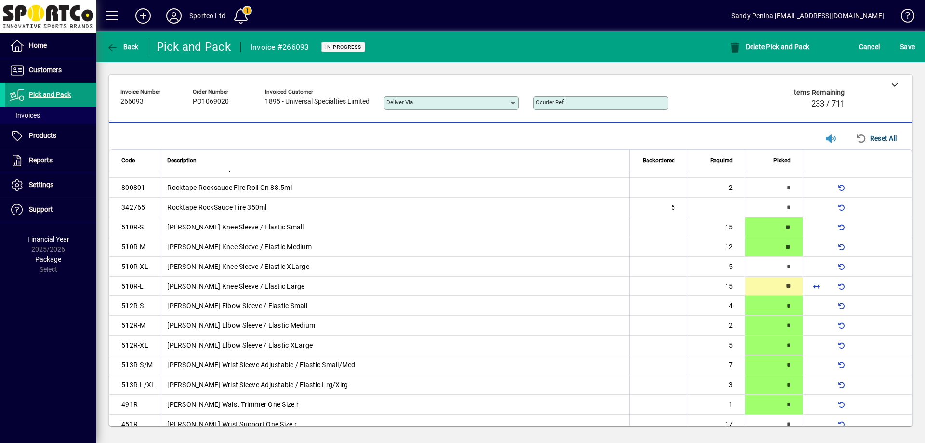
type input "**"
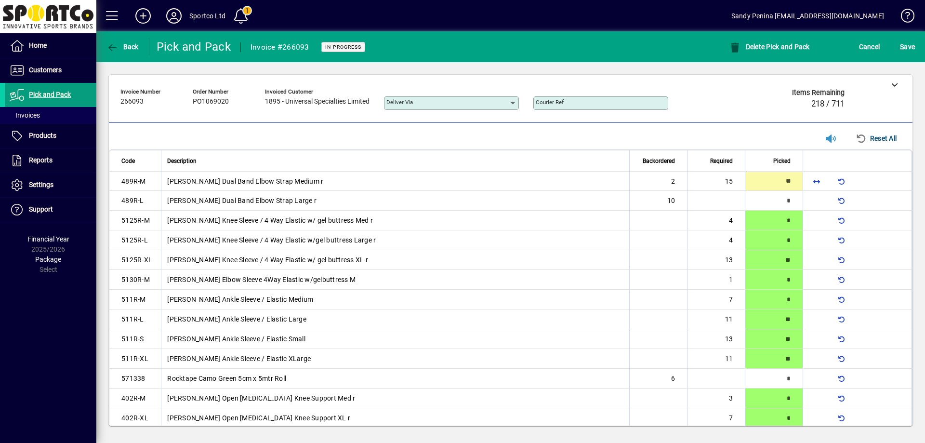
type input "**"
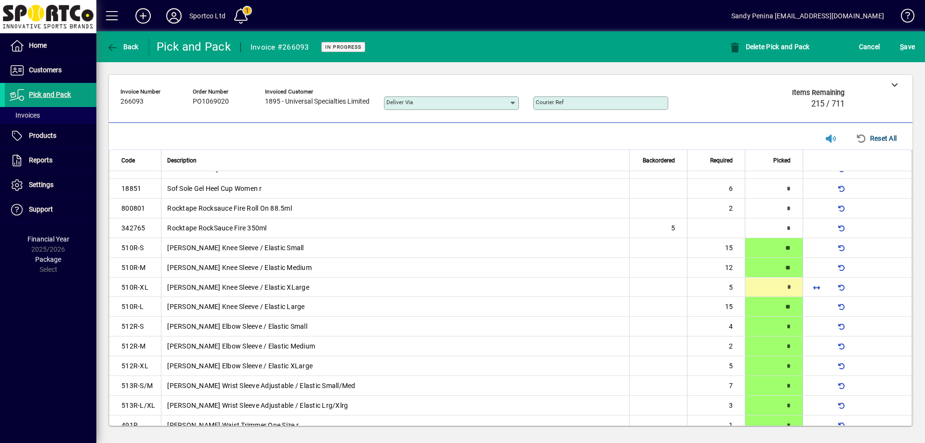
scroll to position [527, 0]
type input "*"
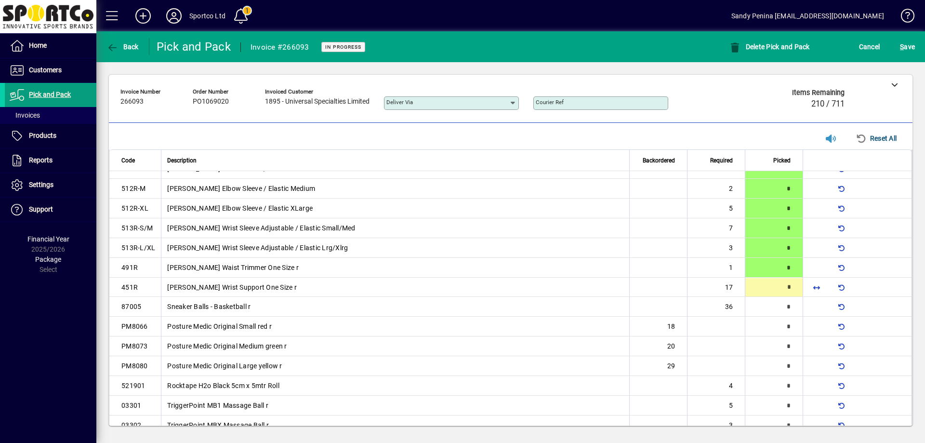
scroll to position [685, 0]
type input "**"
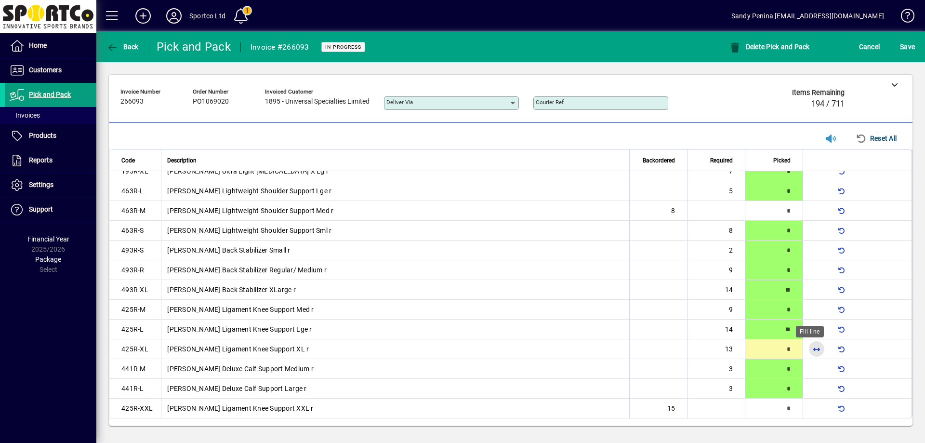
scroll to position [1393, 0]
click at [808, 349] on span "button" at bounding box center [816, 348] width 23 height 23
type input "**"
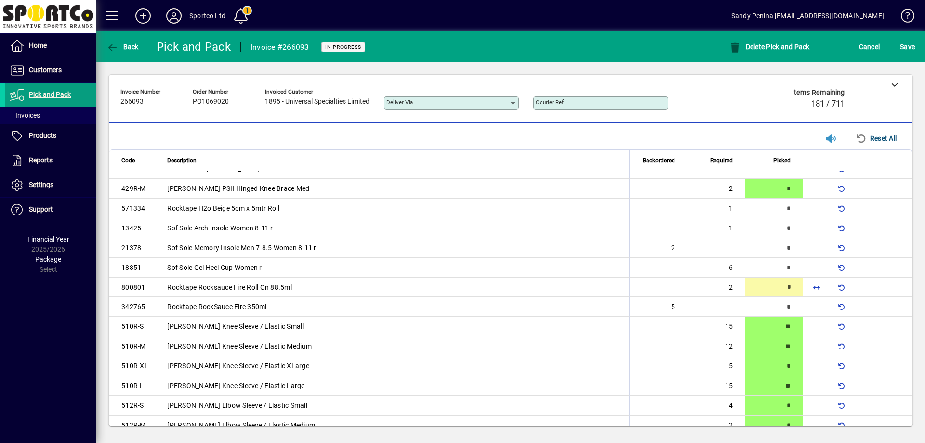
type input "*"
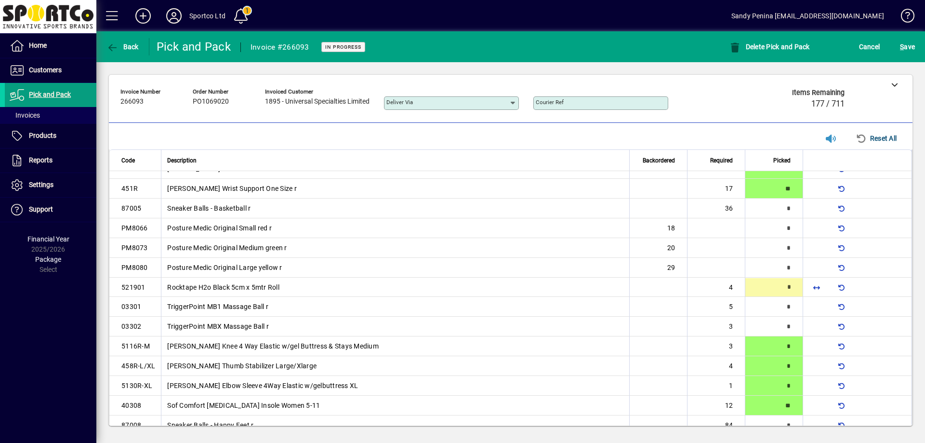
scroll to position [784, 0]
type input "*"
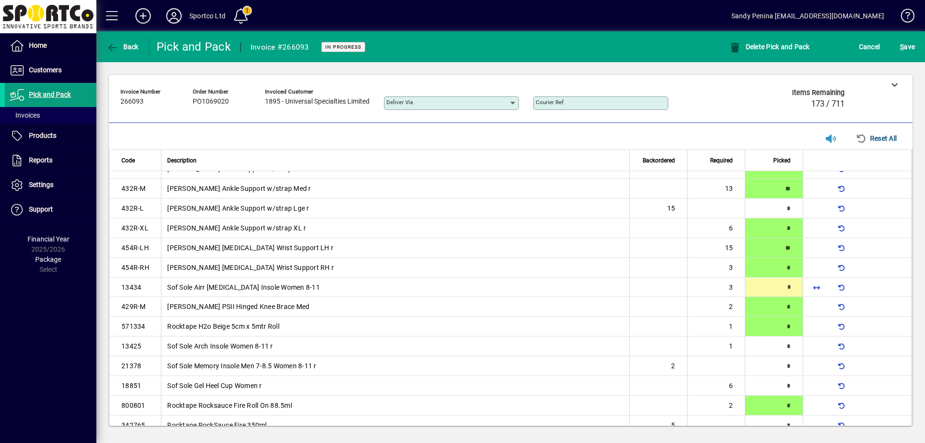
scroll to position [329, 0]
type input "*"
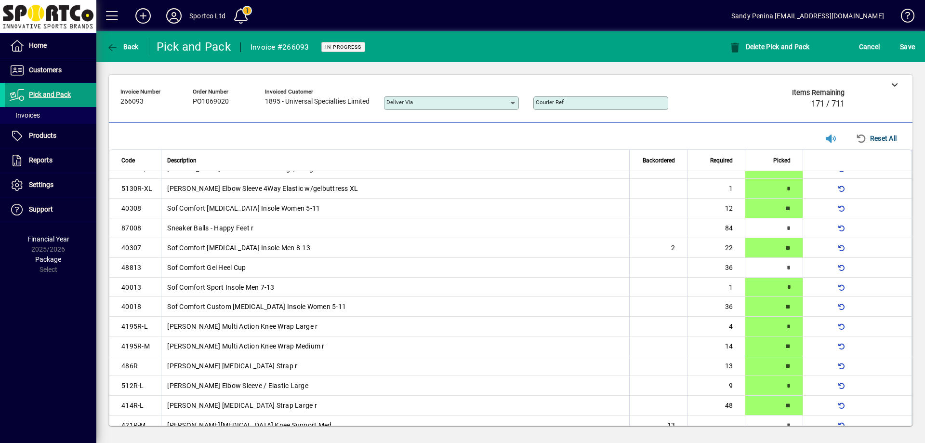
type input "*"
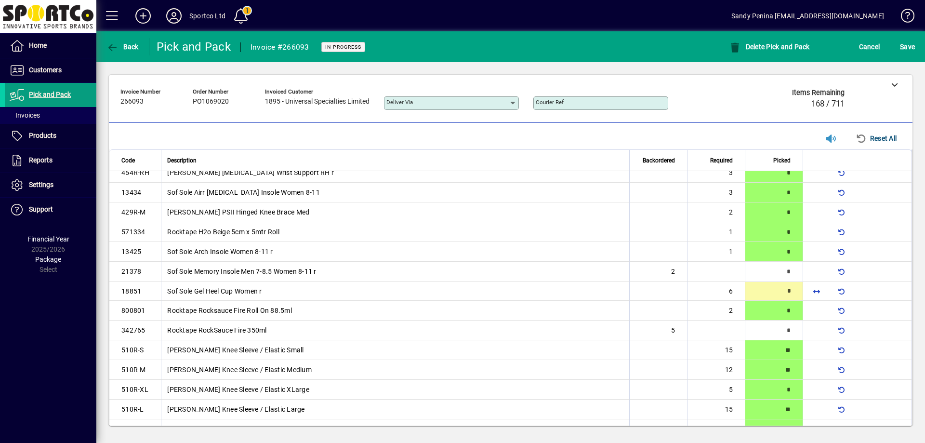
scroll to position [428, 0]
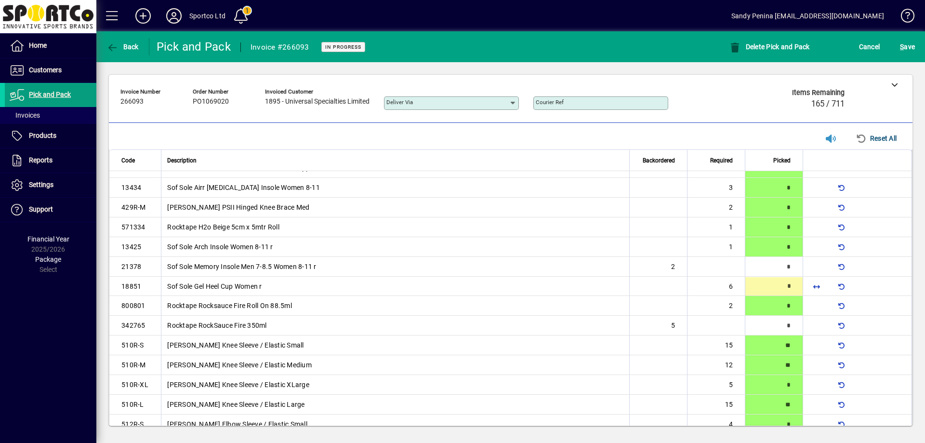
type input "*"
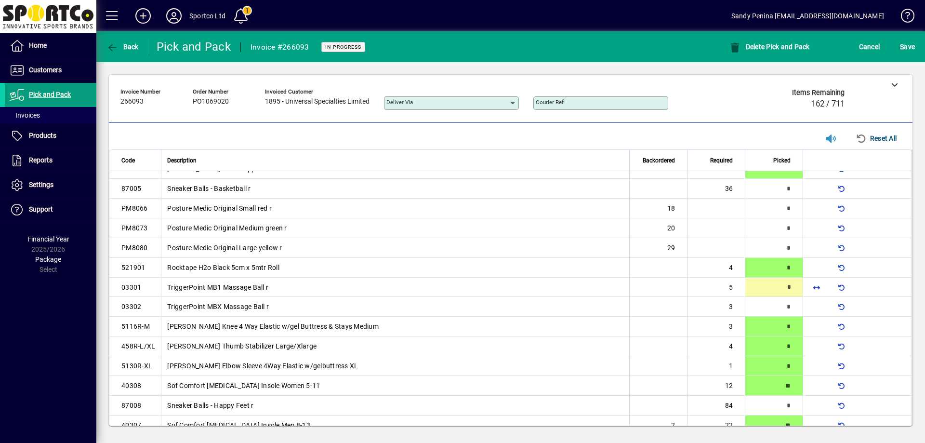
scroll to position [803, 0]
type input "*"
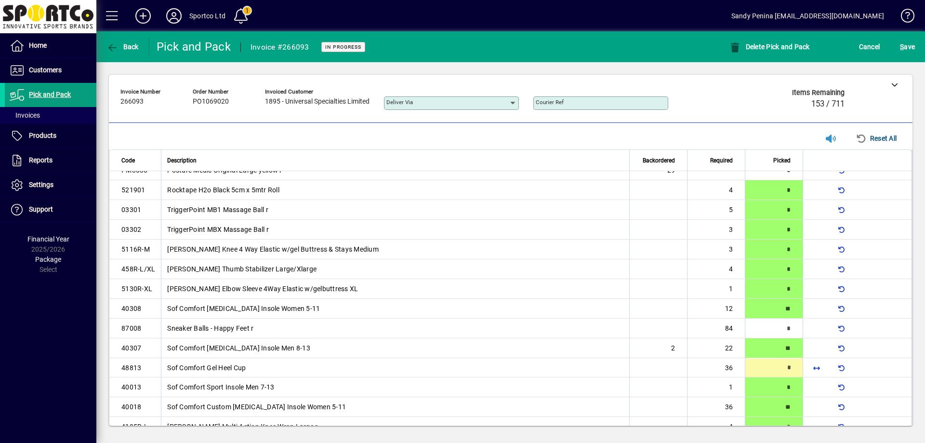
scroll to position [961, 0]
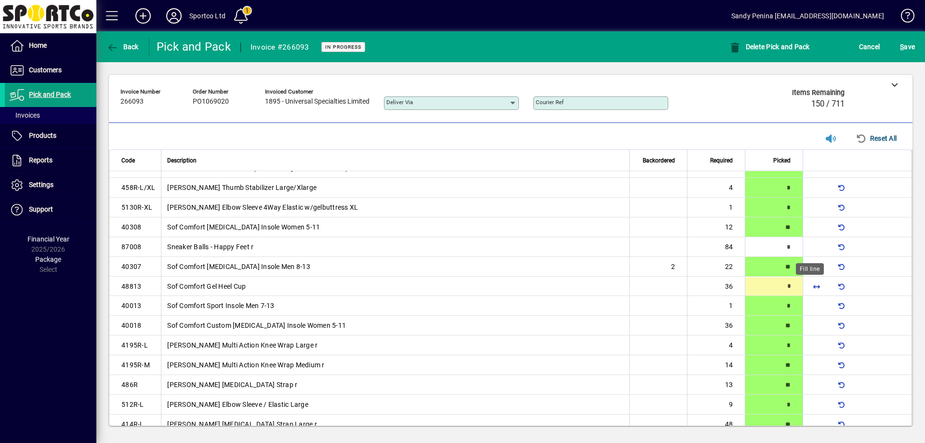
click at [805, 279] on span "button" at bounding box center [816, 286] width 23 height 23
type input "**"
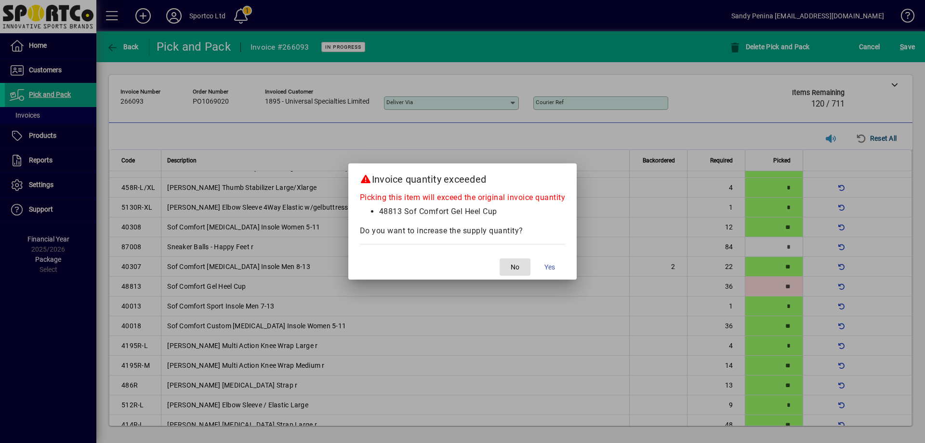
click at [499, 258] on button "No" at bounding box center [514, 266] width 31 height 17
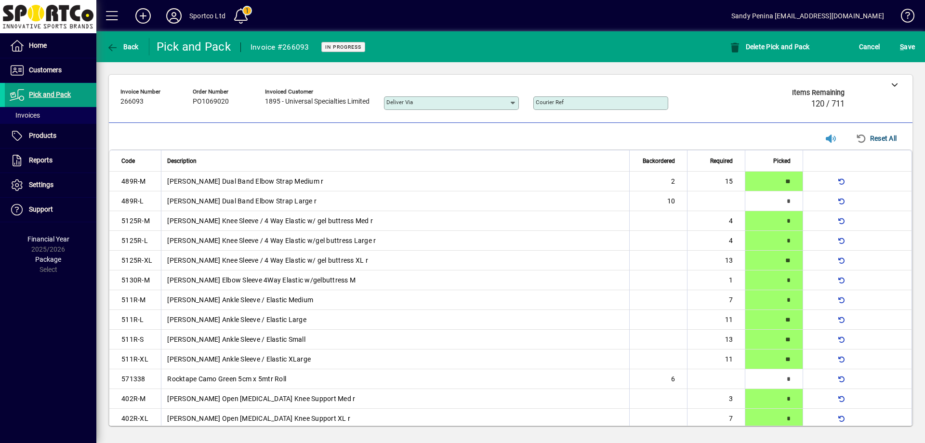
scroll to position [961, 0]
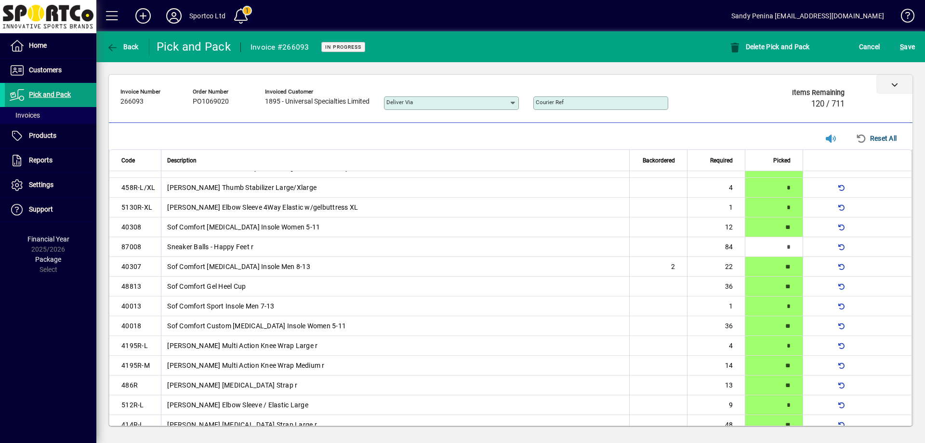
click at [740, 85] on div at bounding box center [510, 84] width 803 height 19
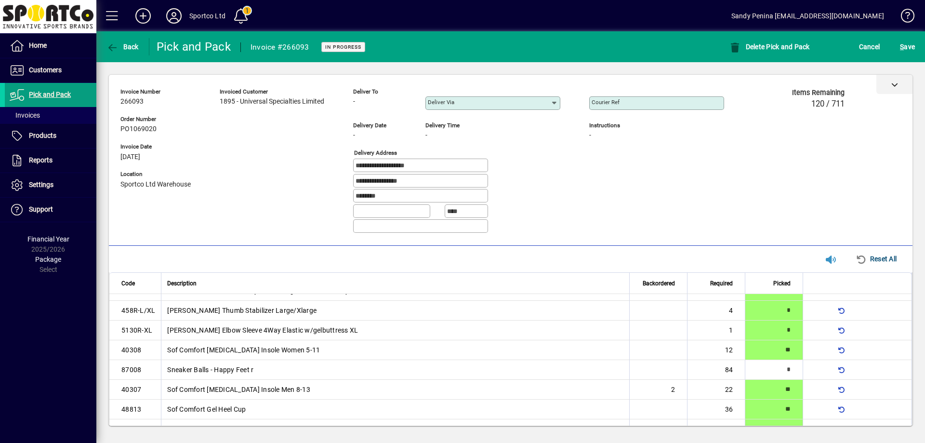
click at [740, 85] on div at bounding box center [510, 84] width 803 height 19
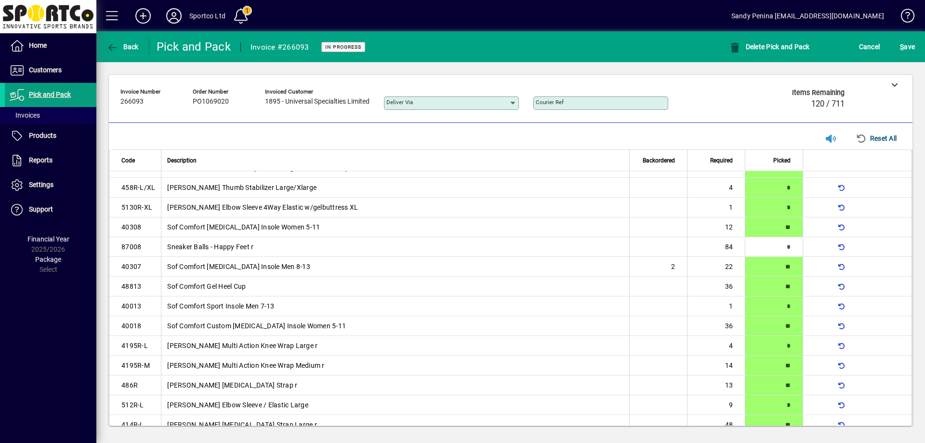
click at [827, 161] on th at bounding box center [856, 160] width 109 height 22
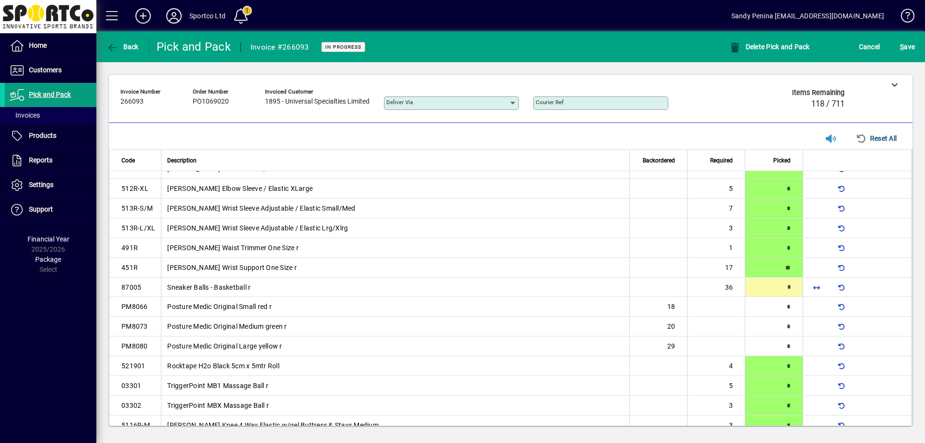
scroll to position [705, 0]
type input "**"
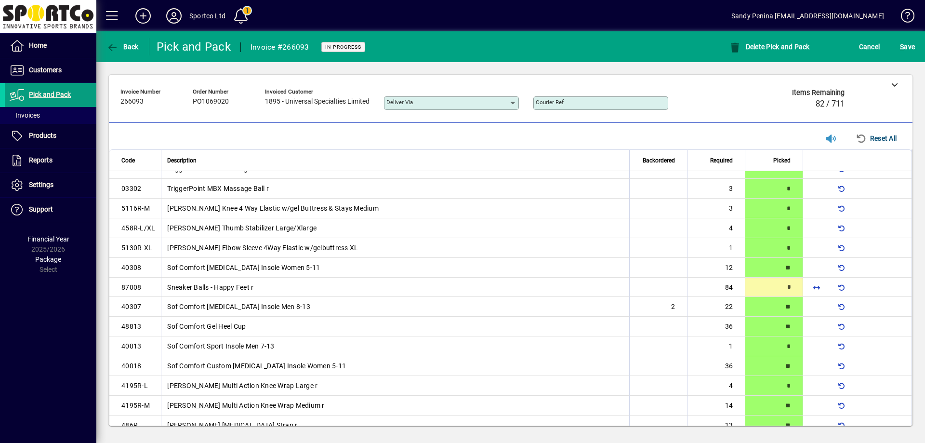
scroll to position [922, 0]
click at [808, 287] on span "button" at bounding box center [816, 286] width 23 height 23
type input "**"
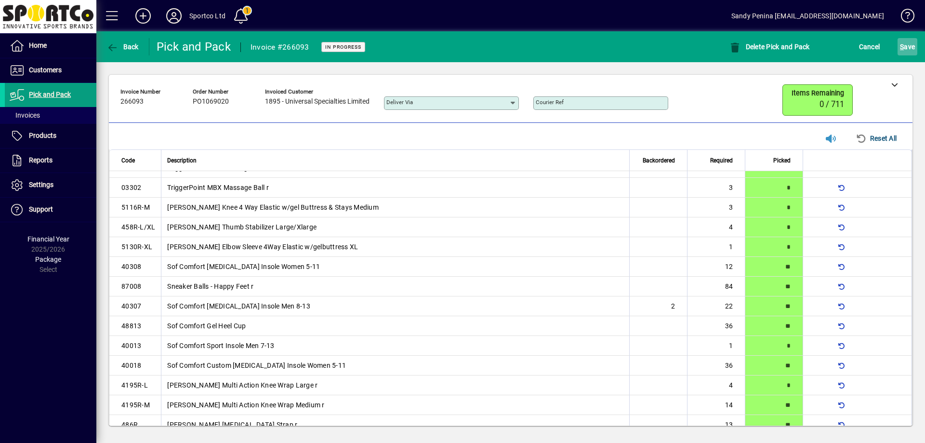
drag, startPoint x: 905, startPoint y: 47, endPoint x: 899, endPoint y: 44, distance: 6.3
click at [905, 46] on span "S ave" at bounding box center [907, 46] width 15 height 15
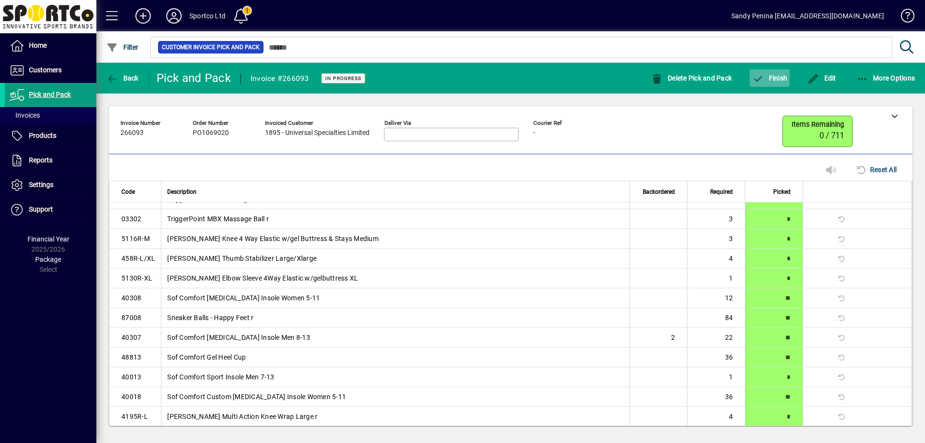
click at [769, 84] on span "button" at bounding box center [769, 77] width 40 height 23
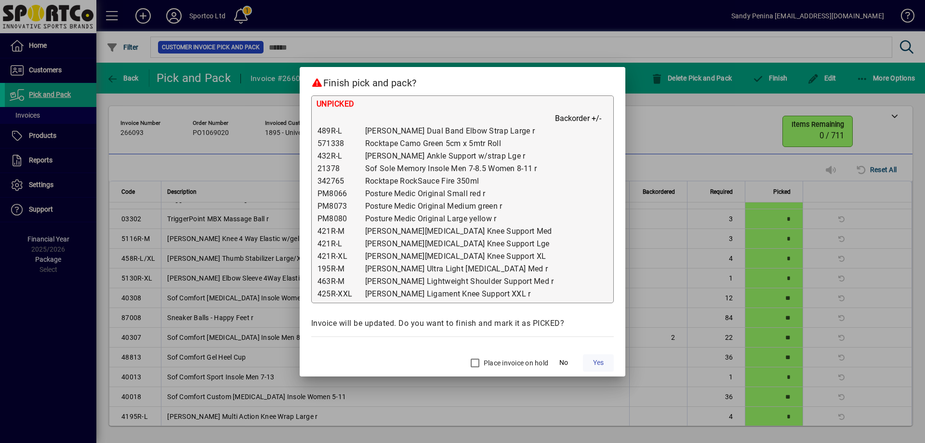
click at [593, 360] on span "Yes" at bounding box center [598, 362] width 11 height 10
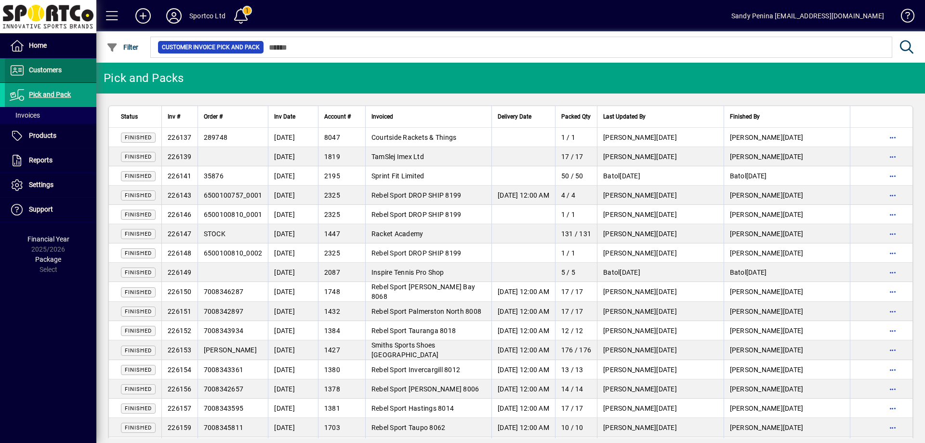
click at [49, 70] on span "Customers" at bounding box center [45, 70] width 33 height 8
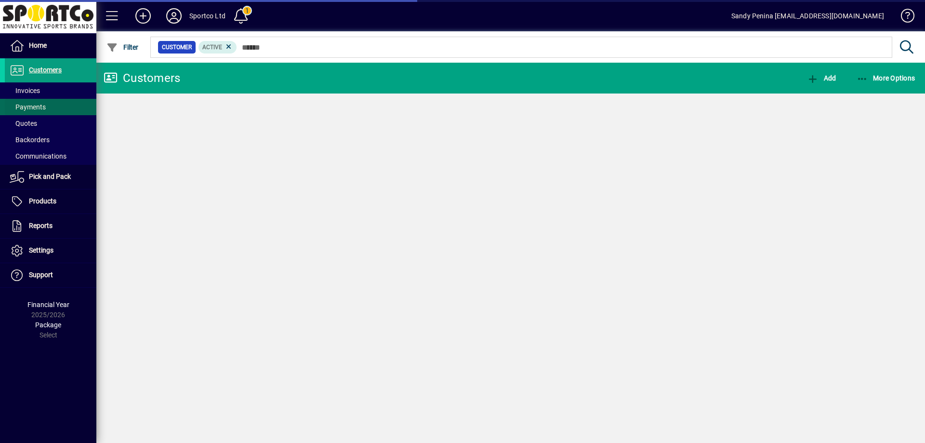
click at [50, 88] on span at bounding box center [51, 90] width 92 height 23
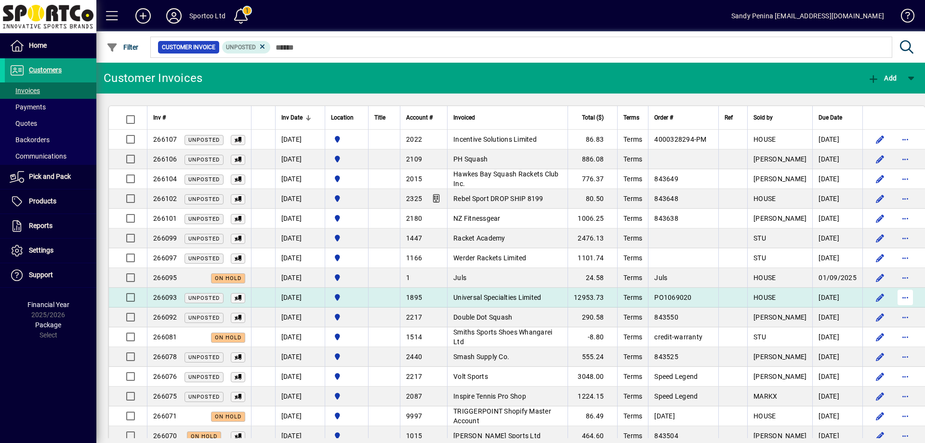
click at [893, 296] on span "button" at bounding box center [904, 297] width 23 height 23
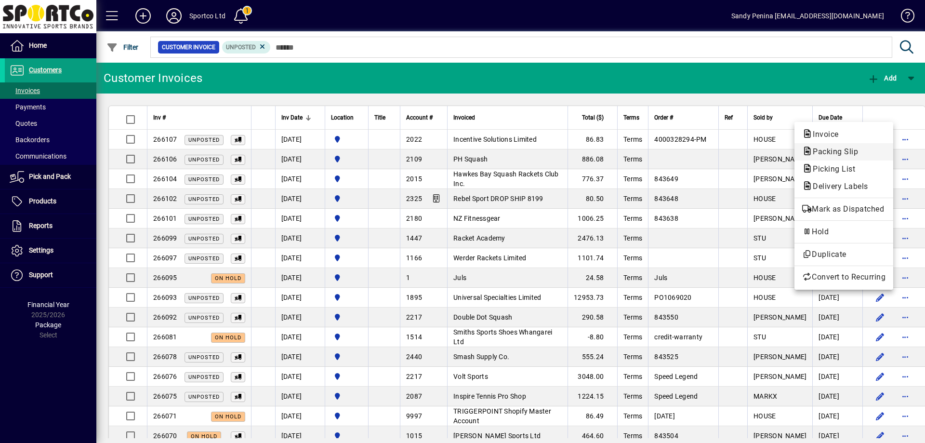
click at [843, 153] on span "Packing Slip" at bounding box center [832, 151] width 61 height 9
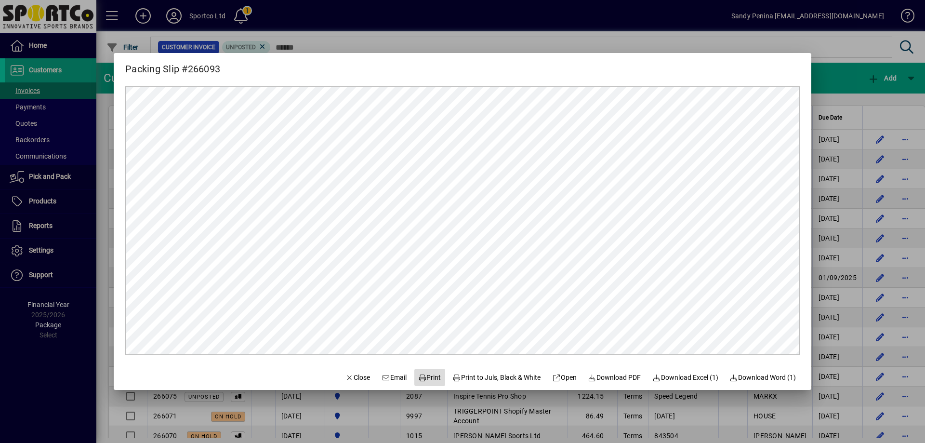
click at [431, 377] on span "Print" at bounding box center [429, 377] width 23 height 10
drag, startPoint x: 355, startPoint y: 378, endPoint x: 342, endPoint y: 356, distance: 25.7
click at [356, 376] on span "Close" at bounding box center [357, 377] width 25 height 10
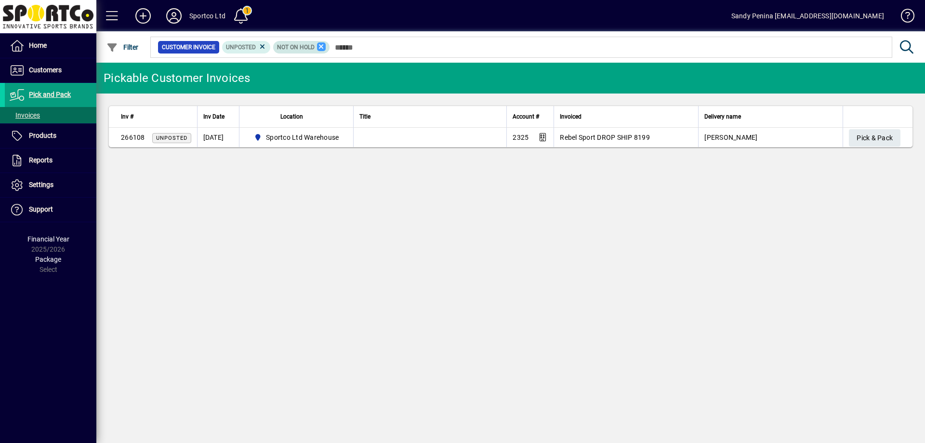
click at [321, 45] on icon at bounding box center [321, 46] width 9 height 9
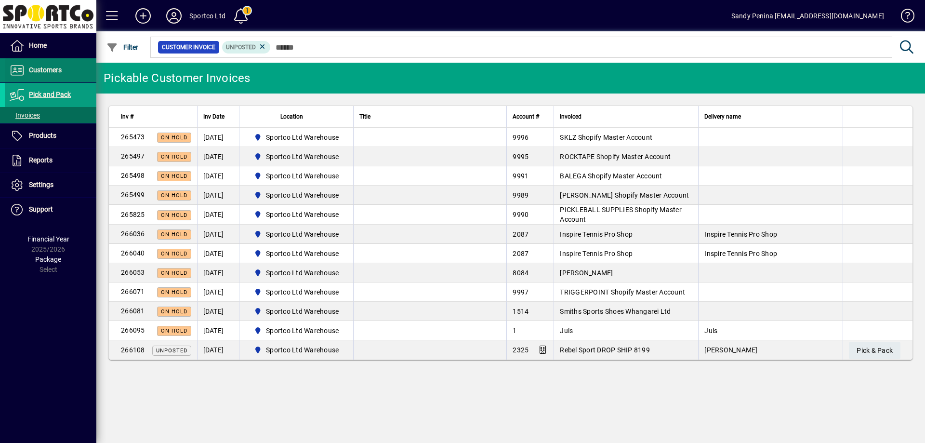
click at [60, 76] on span "Customers" at bounding box center [33, 71] width 57 height 12
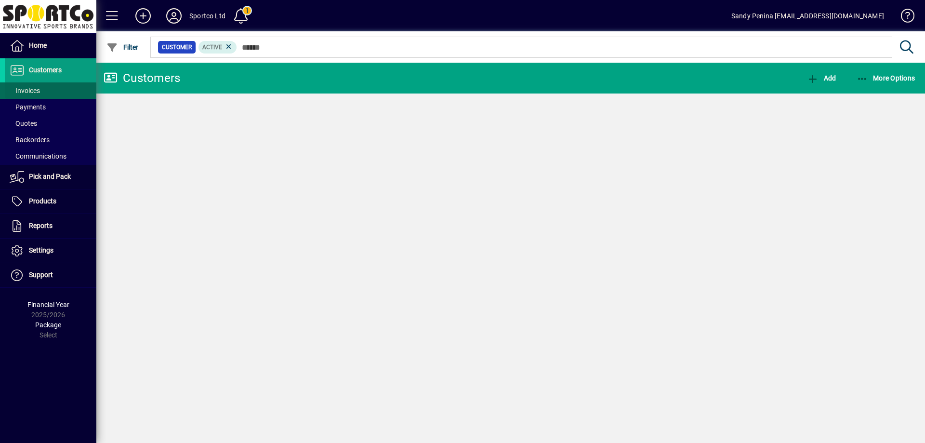
click at [64, 87] on span at bounding box center [51, 90] width 92 height 23
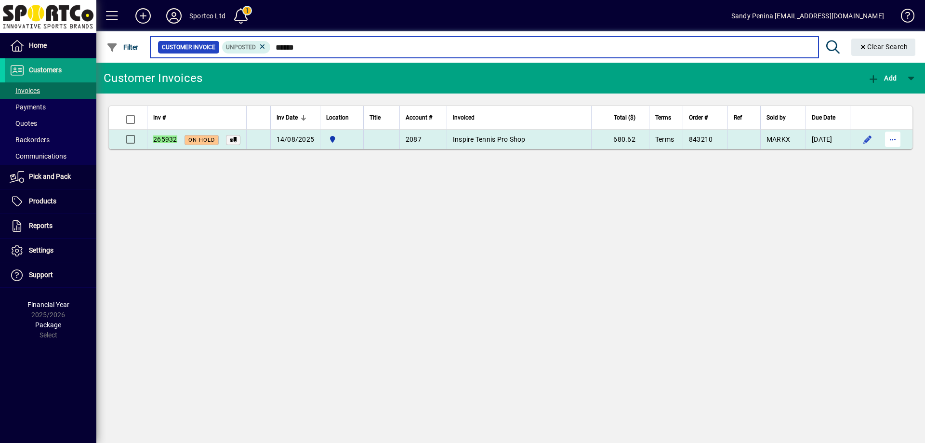
type input "******"
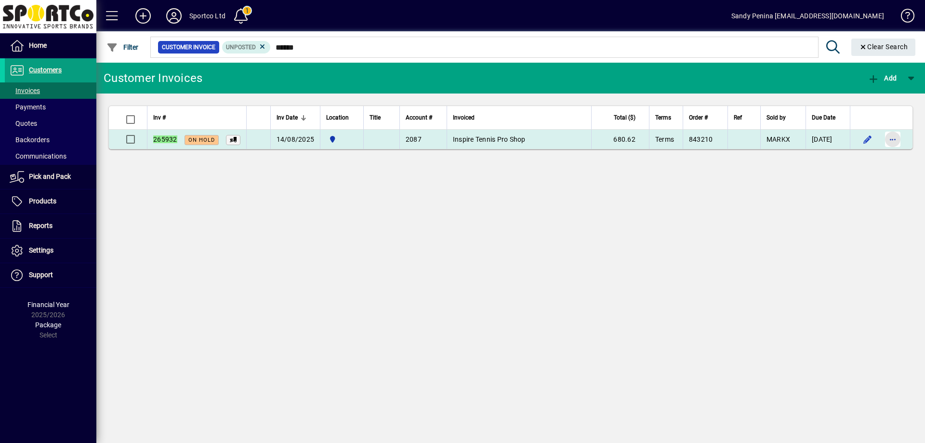
click at [891, 140] on span "button" at bounding box center [892, 139] width 23 height 23
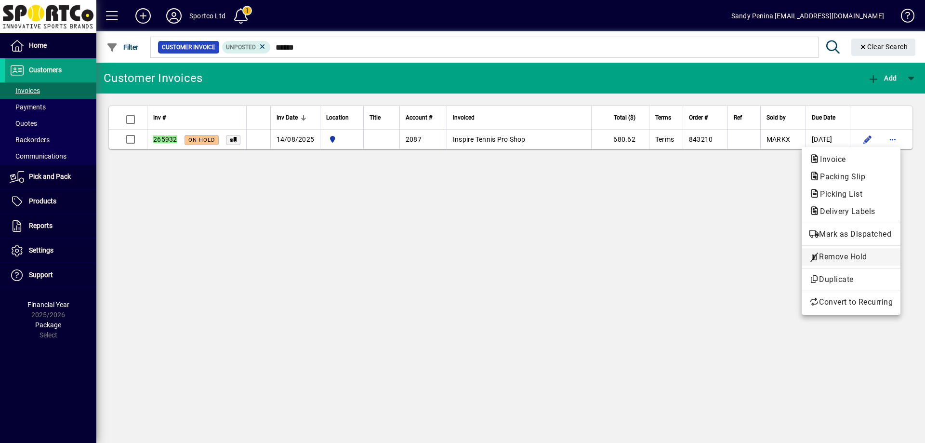
click at [844, 259] on span "Remove Hold" at bounding box center [850, 257] width 83 height 12
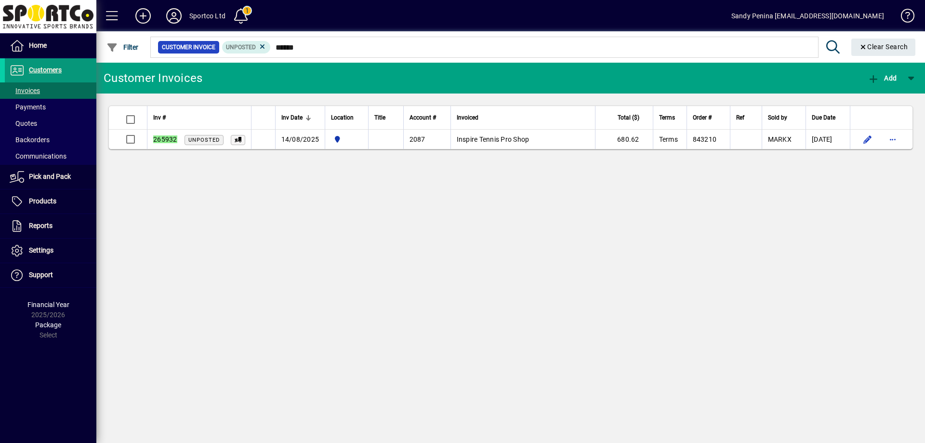
click at [42, 70] on span "Customers" at bounding box center [45, 70] width 33 height 8
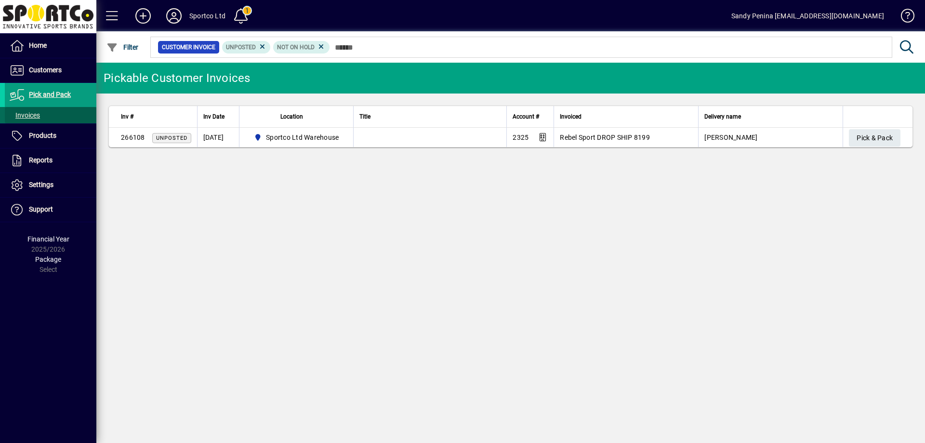
click at [50, 119] on span at bounding box center [51, 115] width 92 height 23
click at [68, 65] on span at bounding box center [51, 70] width 92 height 23
click at [64, 87] on span at bounding box center [51, 90] width 92 height 23
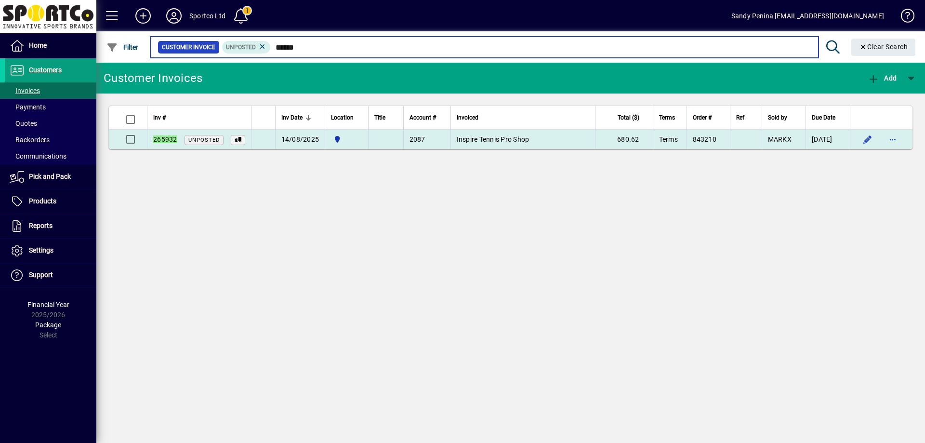
type input "******"
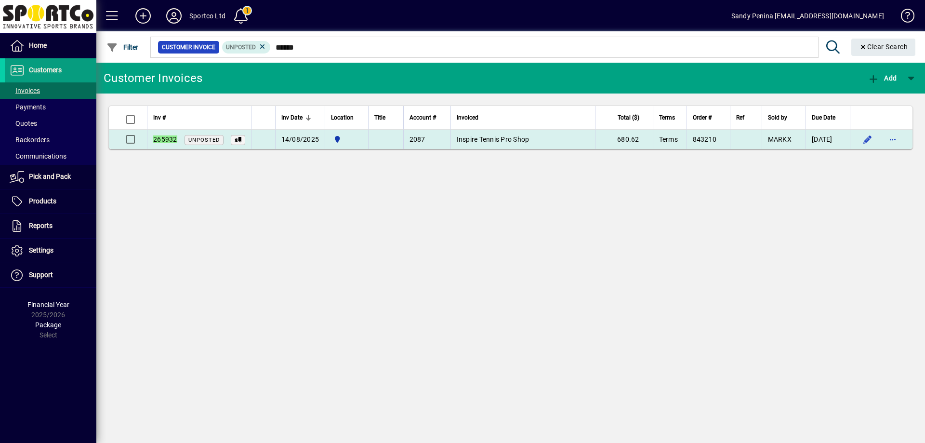
click at [435, 145] on td "2087" at bounding box center [426, 139] width 47 height 19
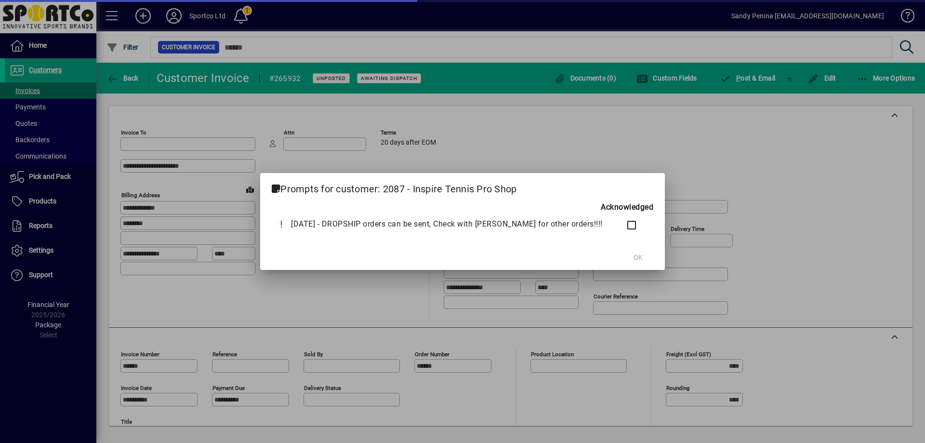
type input "**********"
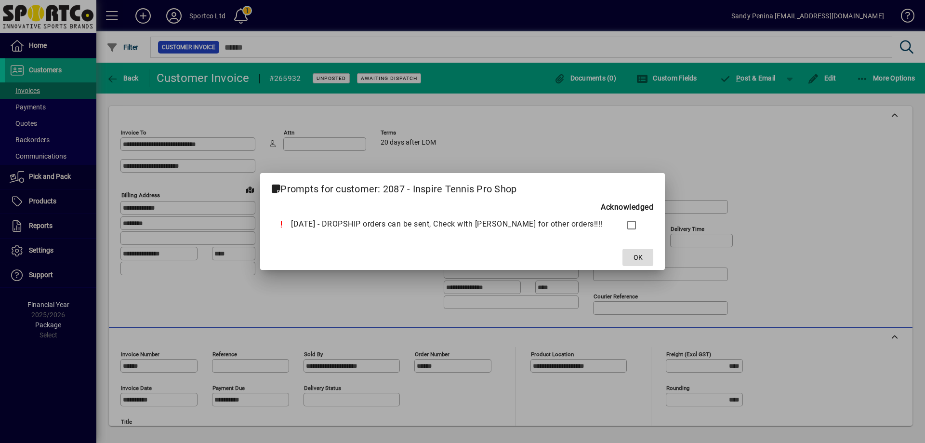
click at [630, 262] on span at bounding box center [637, 257] width 31 height 23
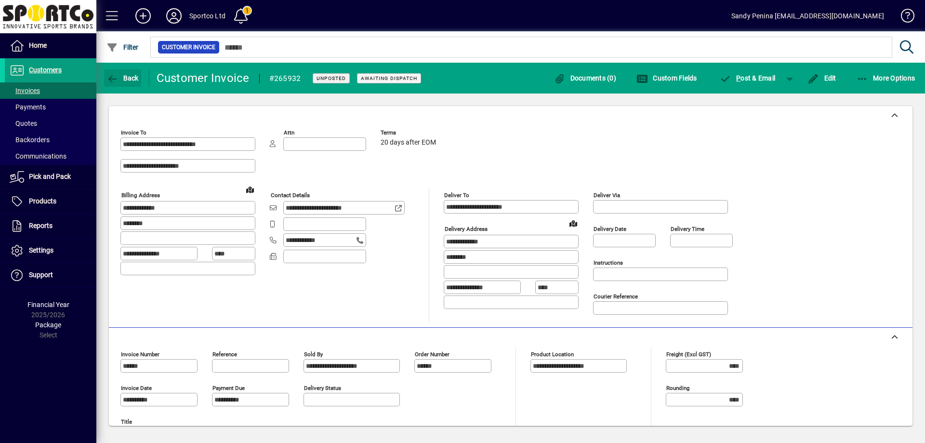
drag, startPoint x: 121, startPoint y: 82, endPoint x: 107, endPoint y: 1, distance: 82.0
click at [121, 82] on span "button" at bounding box center [122, 77] width 37 height 23
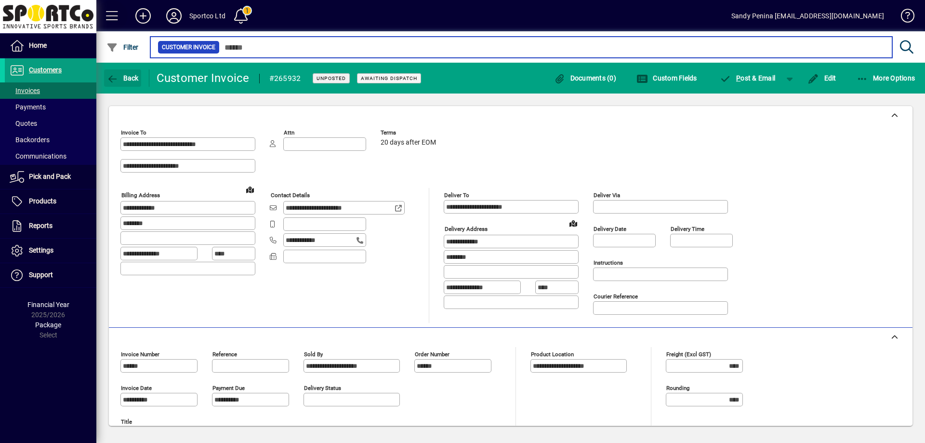
type input "******"
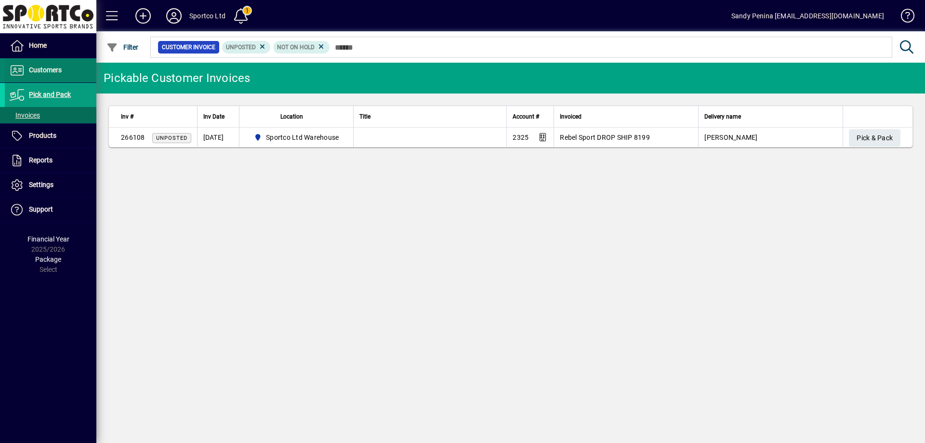
click at [59, 70] on span "Customers" at bounding box center [45, 70] width 33 height 8
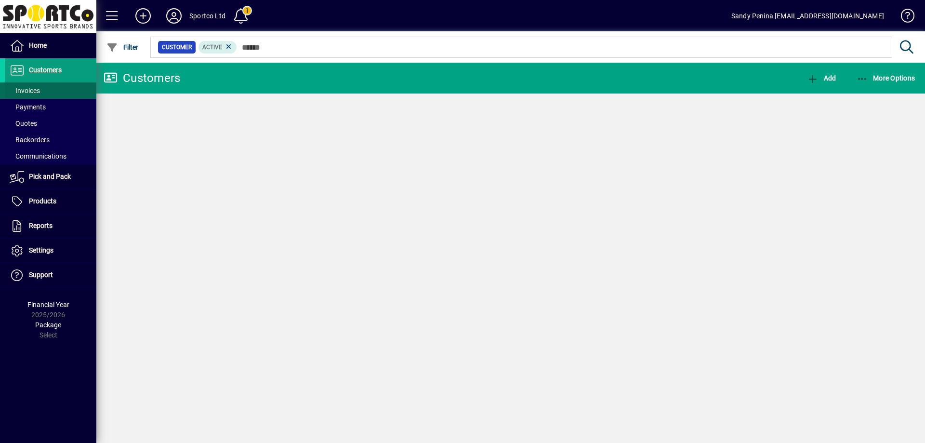
click at [59, 94] on span at bounding box center [51, 90] width 92 height 23
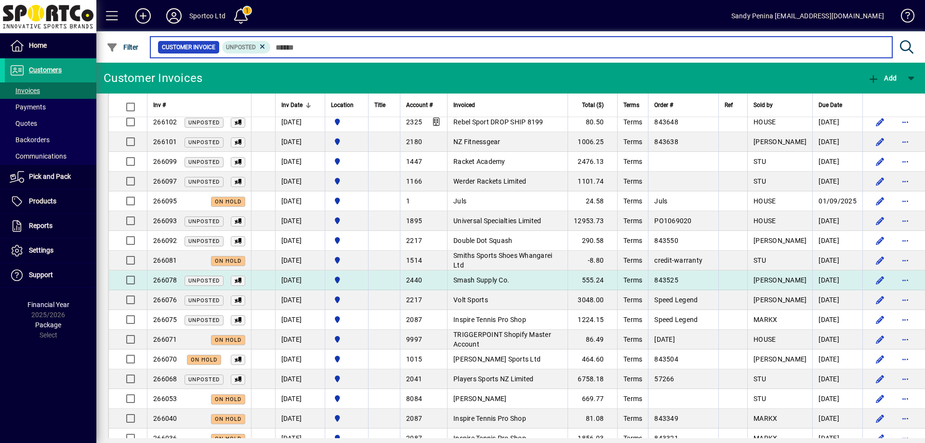
scroll to position [144, 0]
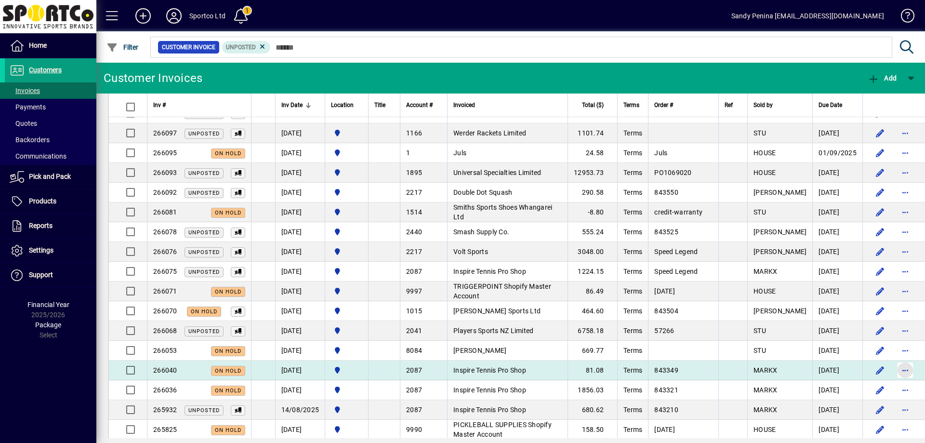
click at [893, 371] on span "button" at bounding box center [904, 369] width 23 height 23
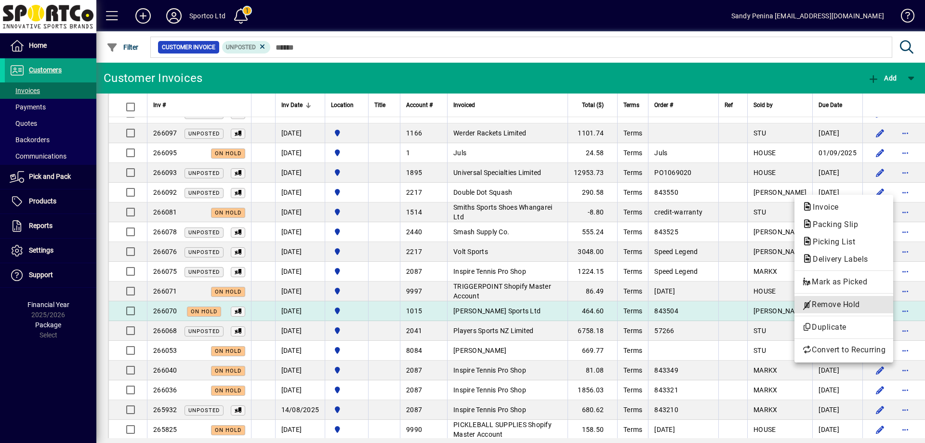
click at [846, 311] on button "Remove Hold" at bounding box center [843, 304] width 99 height 17
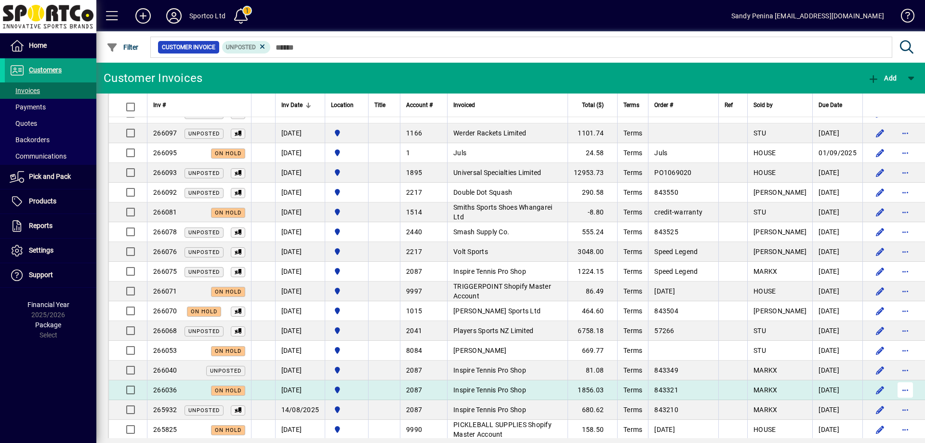
click at [893, 386] on span "button" at bounding box center [904, 389] width 23 height 23
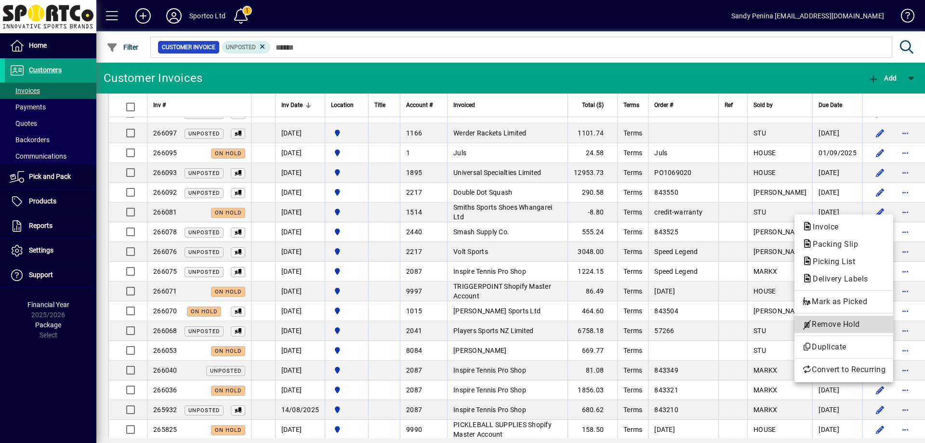
click at [853, 325] on span "Remove Hold" at bounding box center [843, 324] width 83 height 12
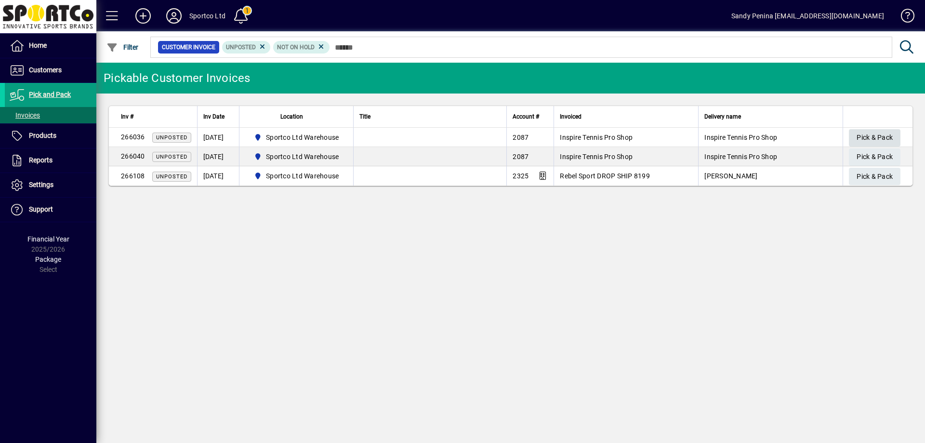
click at [872, 134] on span "Pick & Pack" at bounding box center [874, 138] width 36 height 16
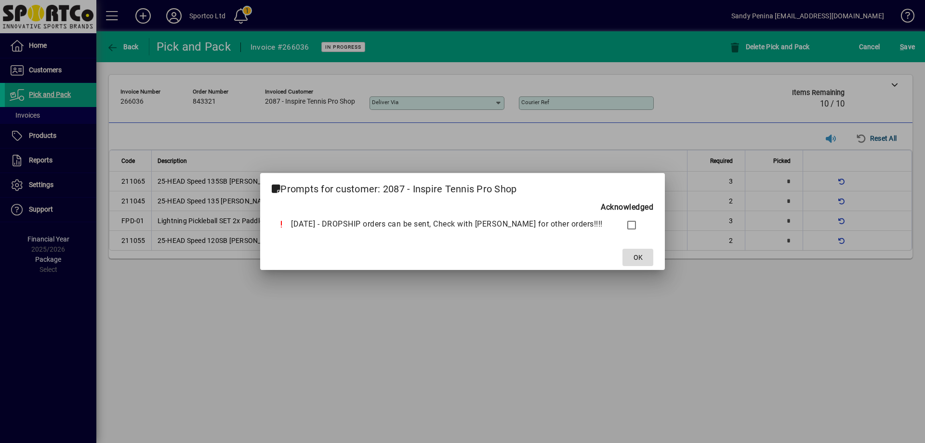
click at [627, 254] on span at bounding box center [637, 257] width 31 height 23
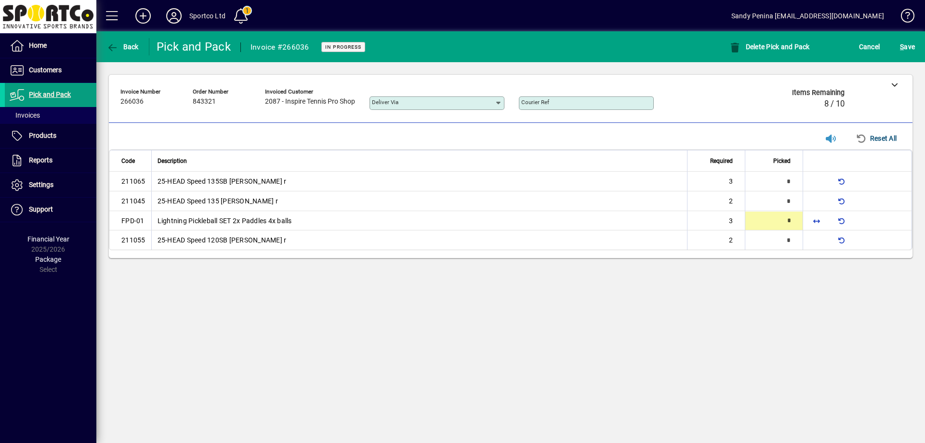
type input "*"
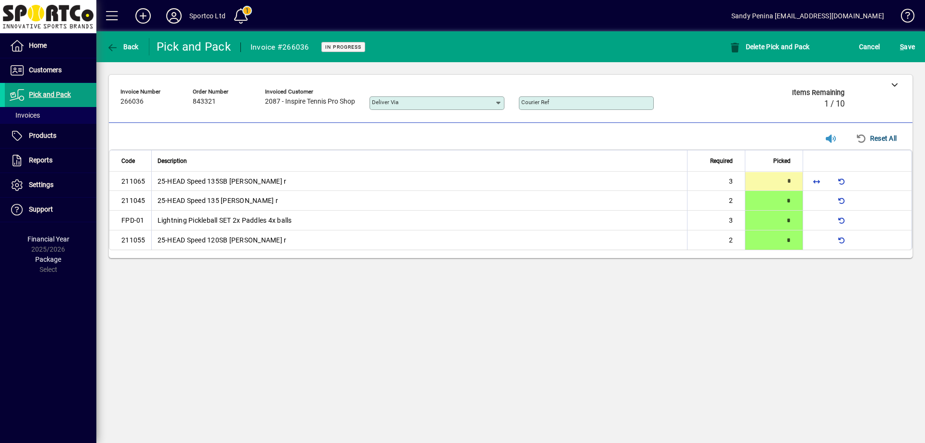
type input "*"
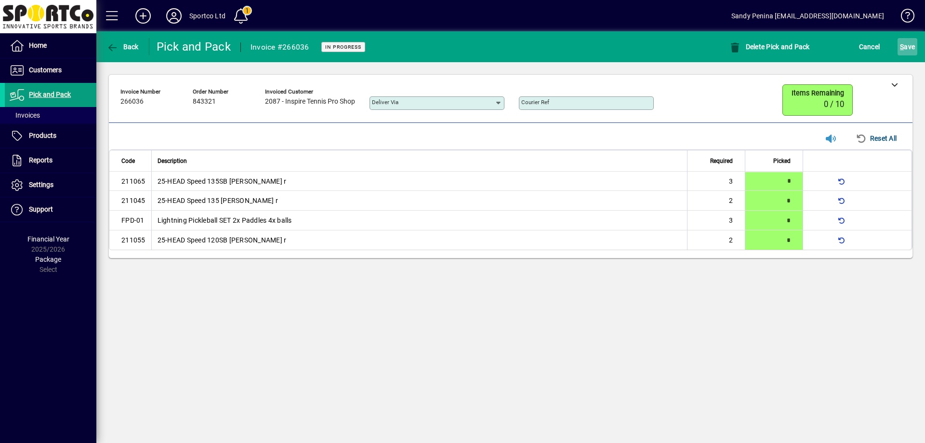
click at [907, 50] on span "S ave" at bounding box center [907, 46] width 15 height 15
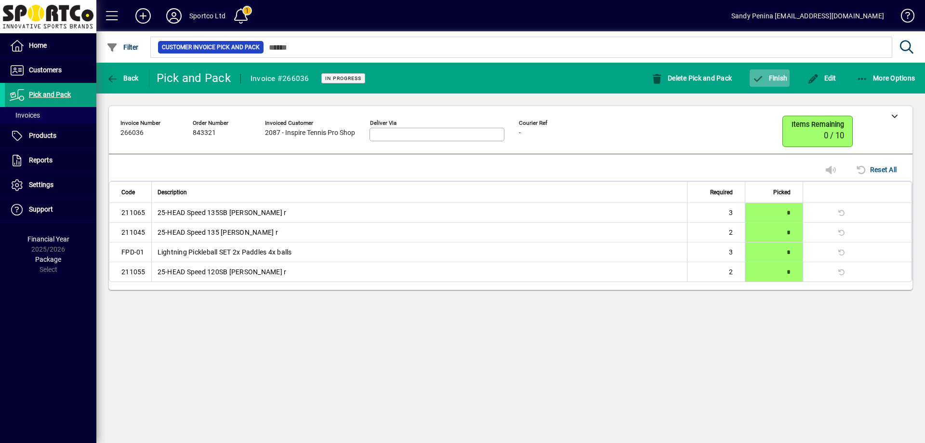
click at [771, 82] on span "button" at bounding box center [769, 77] width 40 height 23
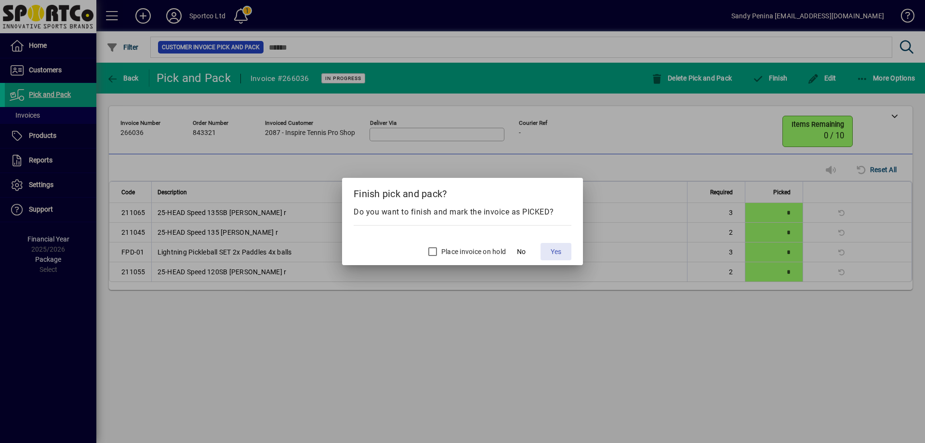
click at [550, 254] on span "Yes" at bounding box center [555, 252] width 11 height 10
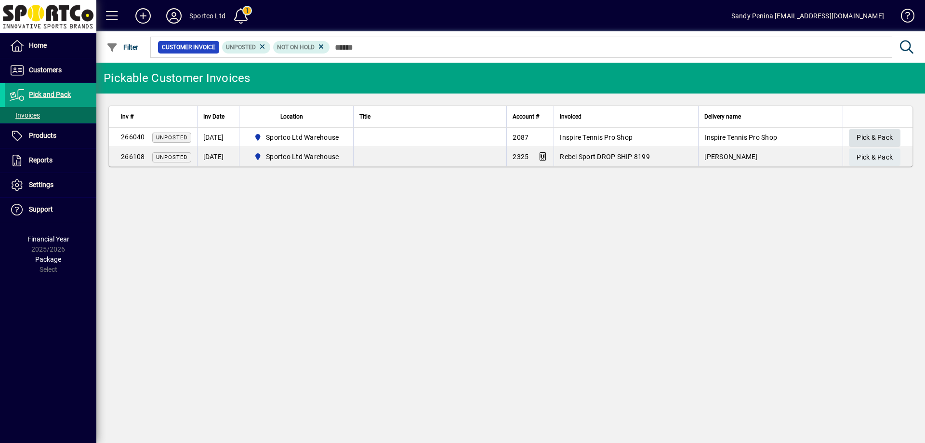
click at [865, 132] on span "Pick & Pack" at bounding box center [874, 138] width 36 height 16
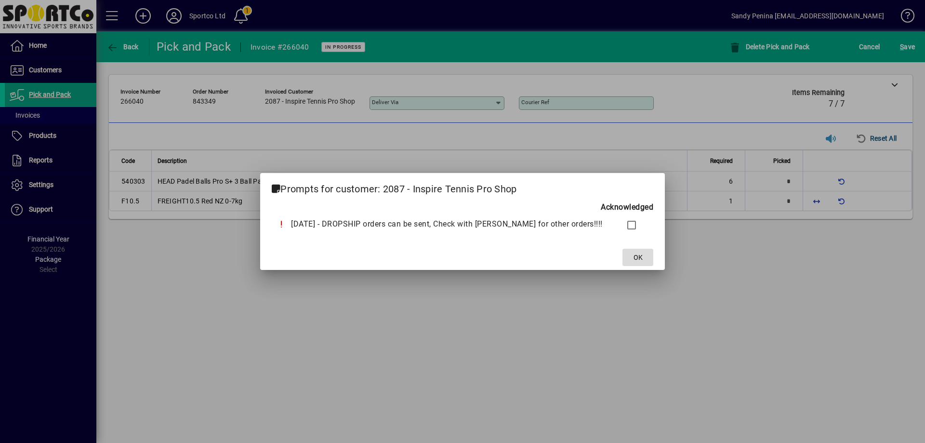
click at [624, 265] on span at bounding box center [637, 257] width 31 height 23
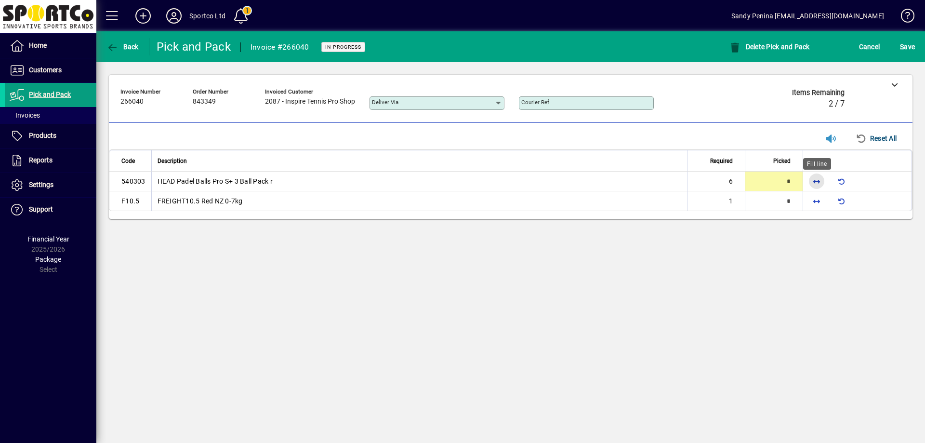
click at [817, 179] on span "button" at bounding box center [816, 181] width 23 height 23
type input "*"
click at [813, 202] on span "button" at bounding box center [816, 200] width 23 height 23
type input "*"
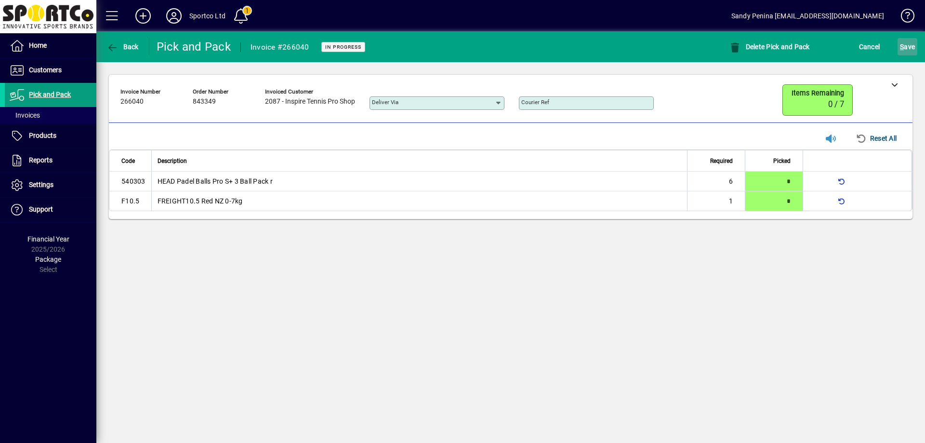
click at [905, 53] on span "S ave" at bounding box center [907, 46] width 15 height 15
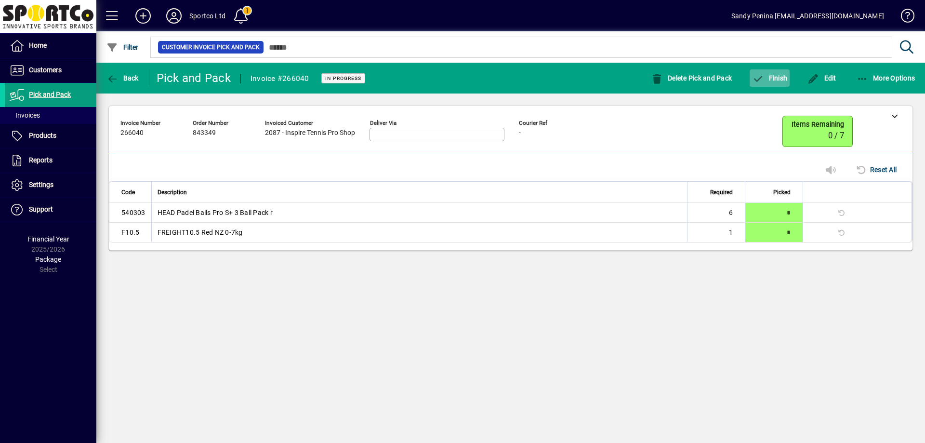
click at [764, 81] on button "Finish" at bounding box center [769, 77] width 40 height 17
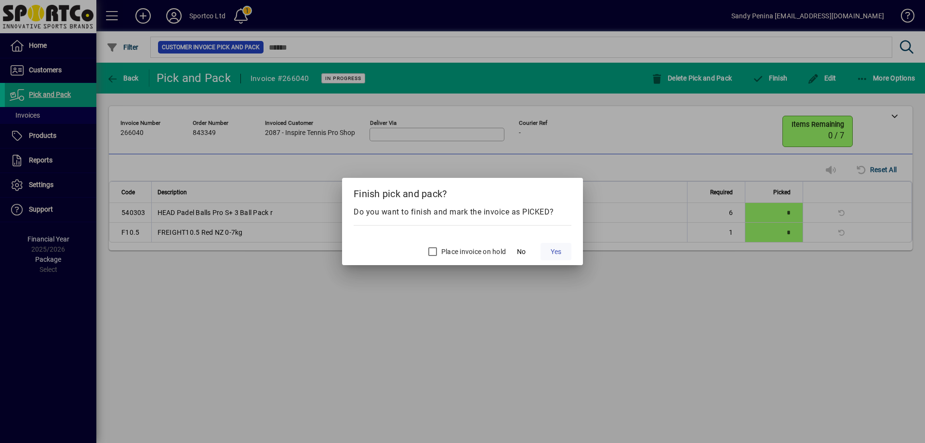
click at [560, 247] on span "Yes" at bounding box center [555, 252] width 11 height 10
